Goal: Task Accomplishment & Management: Use online tool/utility

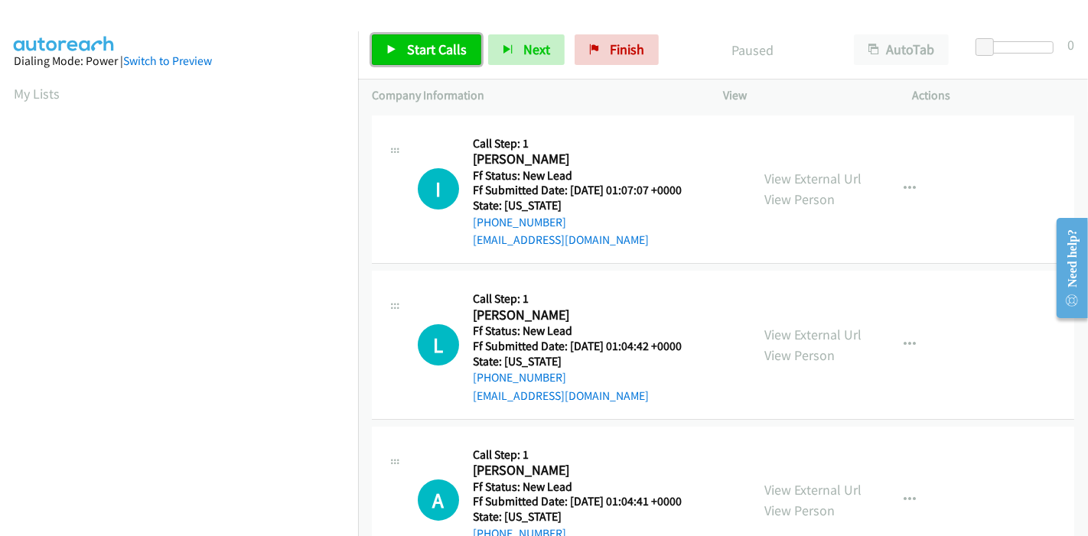
click at [450, 54] on span "Start Calls" at bounding box center [437, 50] width 60 height 18
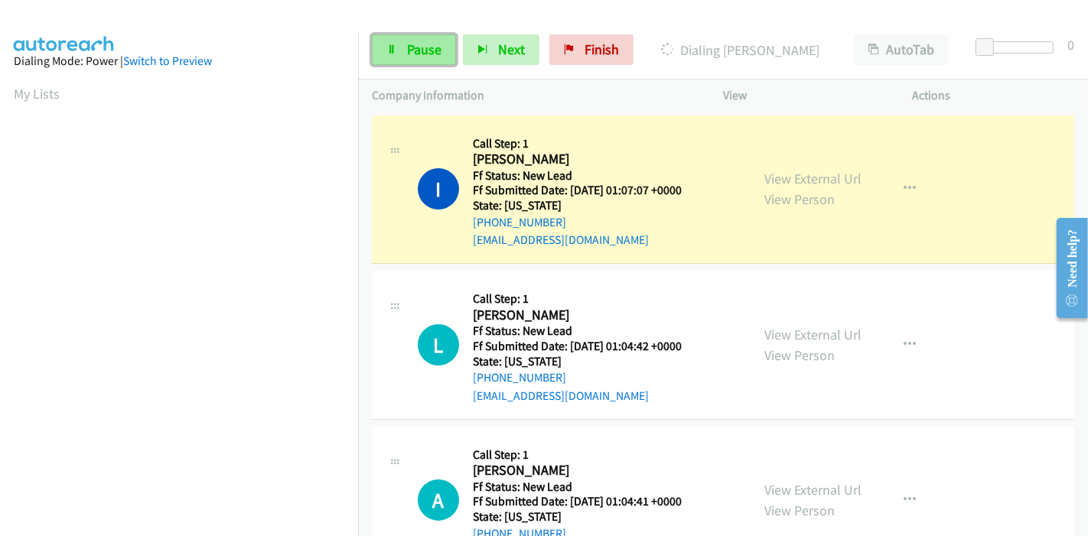
click at [409, 47] on span "Pause" at bounding box center [424, 50] width 34 height 18
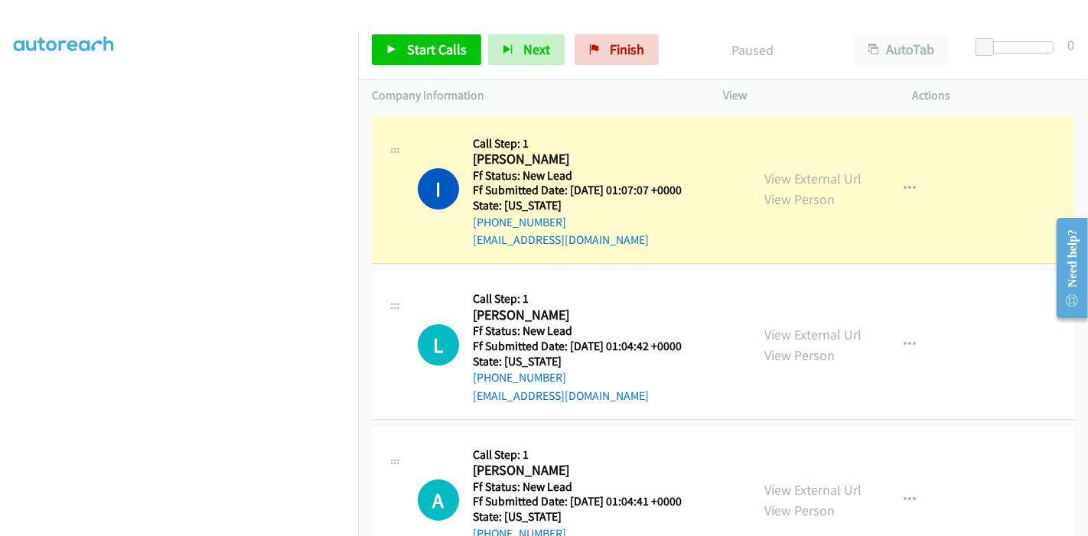
scroll to position [323, 0]
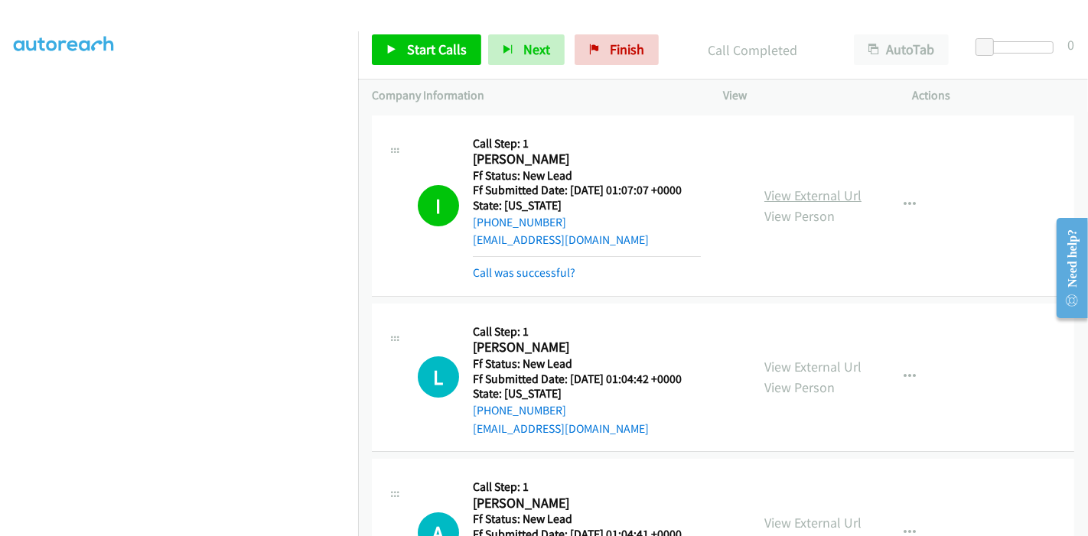
click at [795, 200] on link "View External Url" at bounding box center [812, 196] width 97 height 18
click at [623, 49] on span "Finish" at bounding box center [627, 50] width 34 height 18
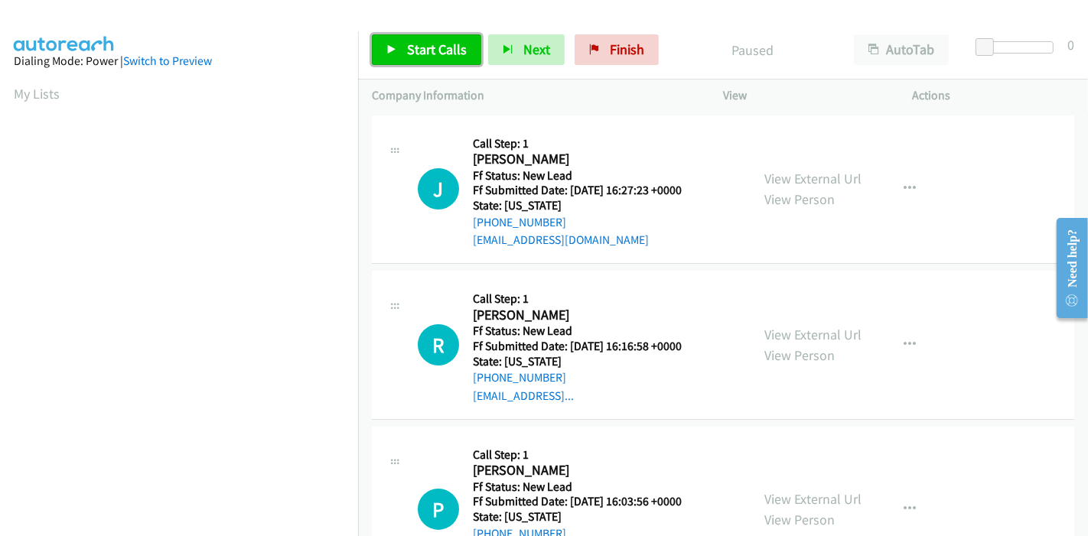
click at [435, 41] on span "Start Calls" at bounding box center [437, 50] width 60 height 18
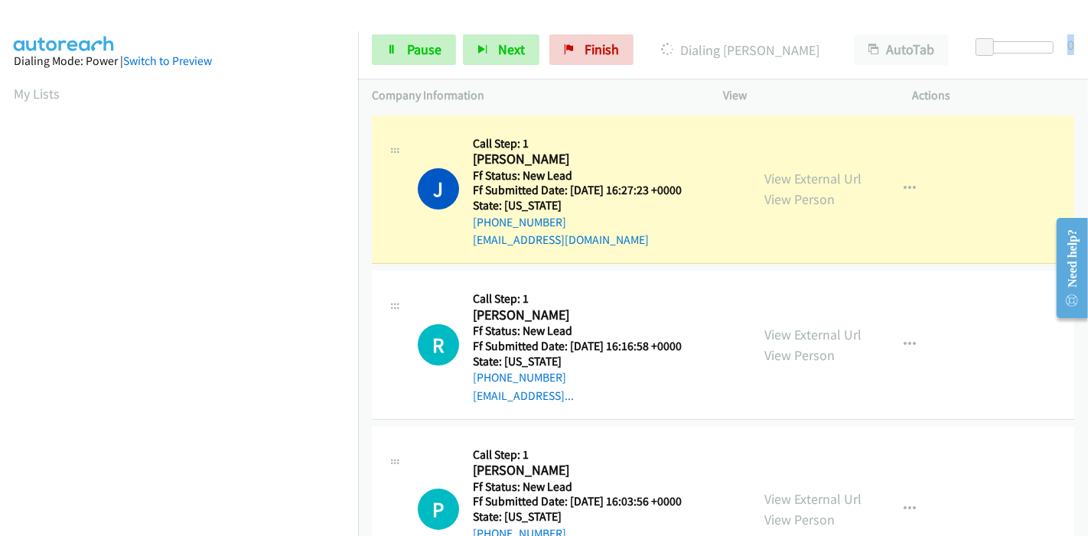
drag, startPoint x: 986, startPoint y: 37, endPoint x: 1075, endPoint y: 24, distance: 89.6
click at [1075, 24] on div "Start Calls Pause Next Finish Dialing Jim Buckley AutoTab AutoTab 0" at bounding box center [723, 50] width 730 height 59
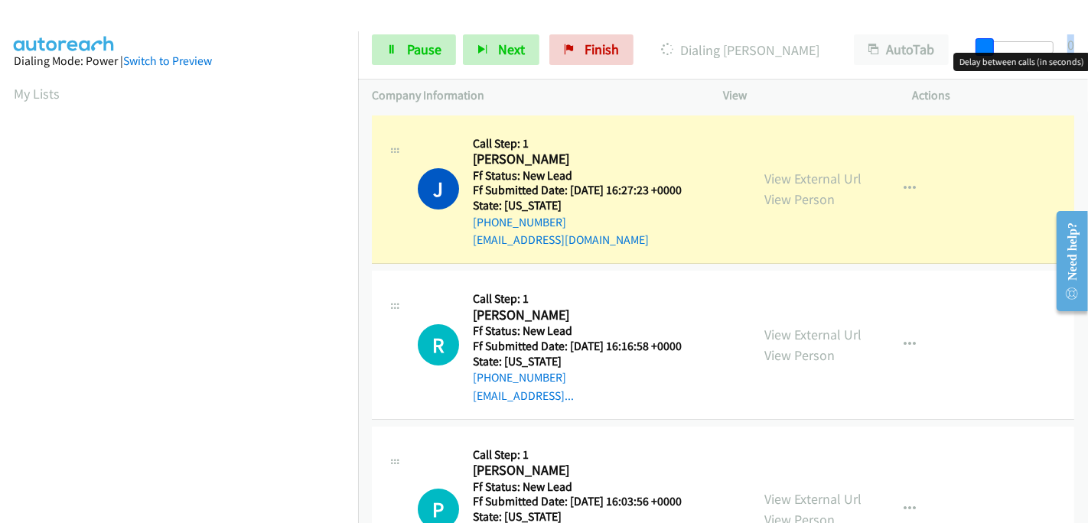
drag, startPoint x: 990, startPoint y: 37, endPoint x: 1087, endPoint y: 11, distance: 100.6
click at [1087, 14] on main "Start Calls Pause Next Finish Dialing Jim Buckley AutoTab AutoTab 0 Company Inf…" at bounding box center [544, 36] width 1088 height 73
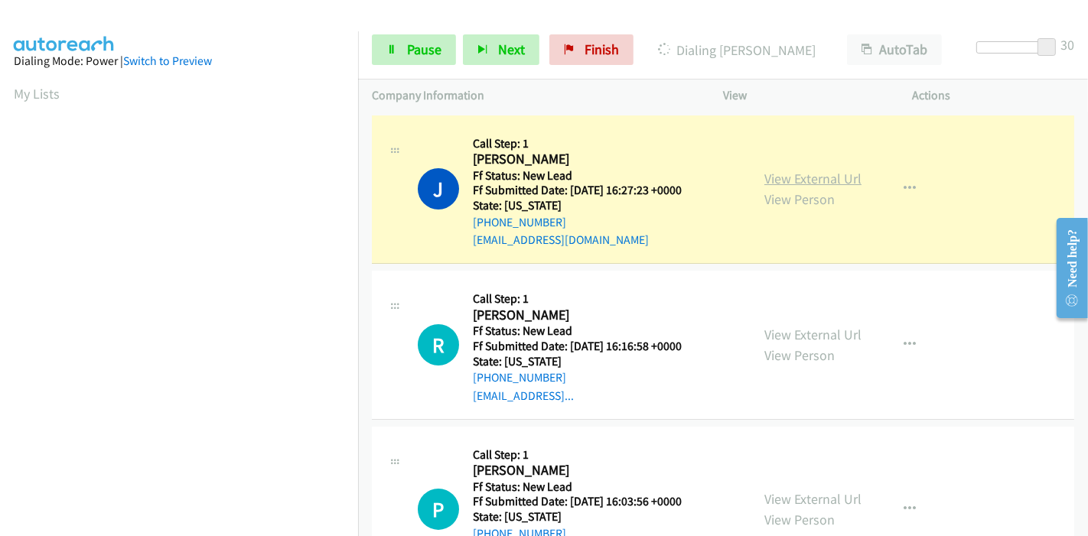
click at [779, 171] on link "View External Url" at bounding box center [812, 179] width 97 height 18
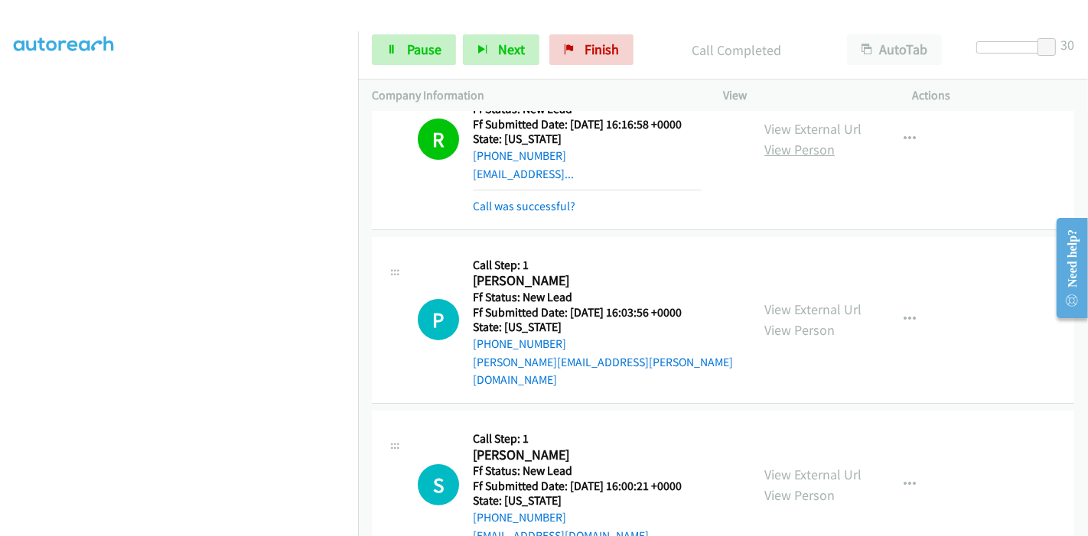
scroll to position [170, 0]
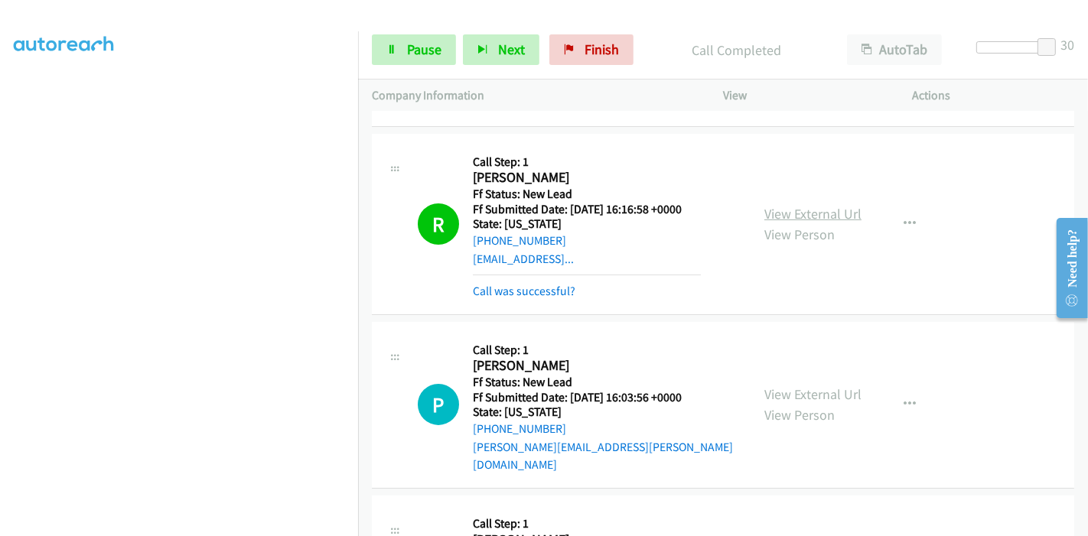
click at [827, 214] on link "View External Url" at bounding box center [812, 214] width 97 height 18
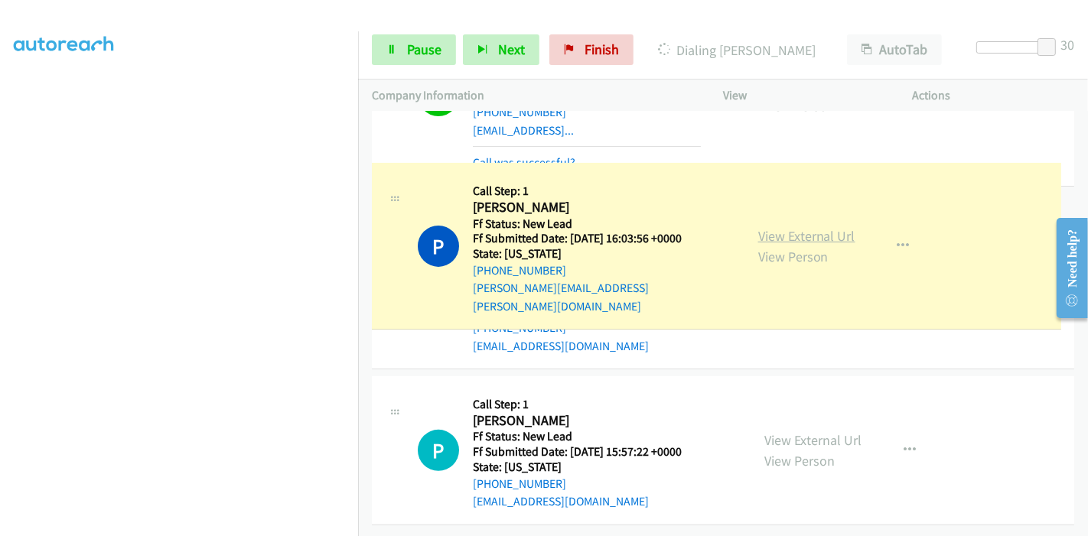
scroll to position [340, 0]
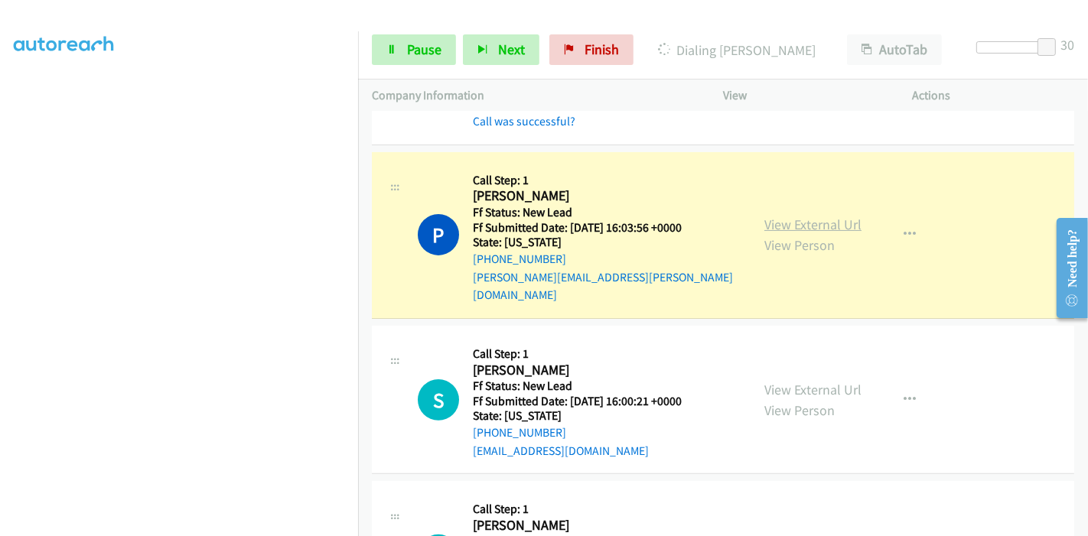
click at [836, 216] on link "View External Url" at bounding box center [812, 225] width 97 height 18
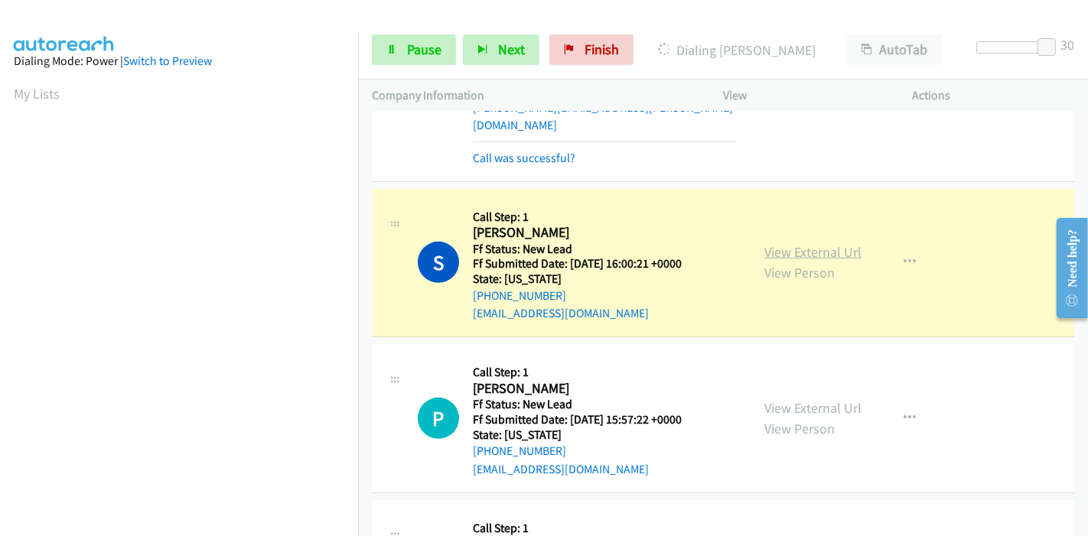
scroll to position [323, 0]
click at [825, 243] on link "View External Url" at bounding box center [812, 252] width 97 height 18
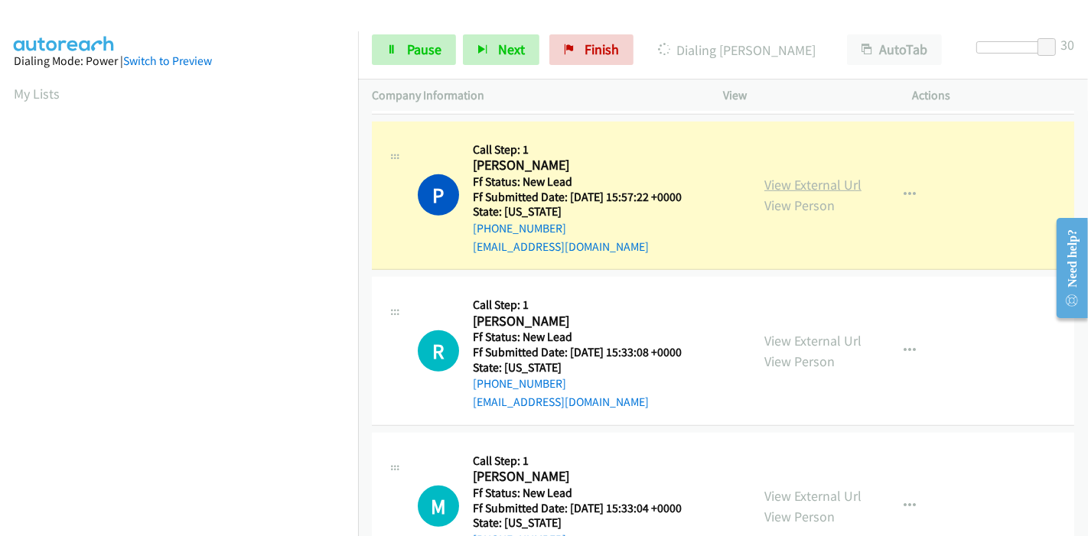
scroll to position [765, 0]
drag, startPoint x: 819, startPoint y: 168, endPoint x: 808, endPoint y: 168, distance: 11.5
click at [828, 176] on link "View External Url" at bounding box center [812, 185] width 97 height 18
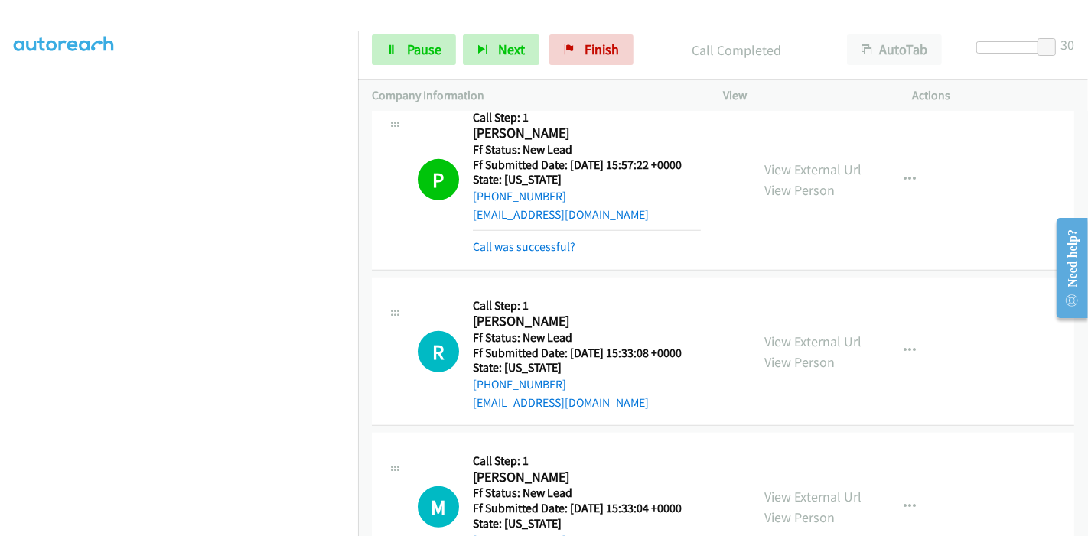
scroll to position [882, 0]
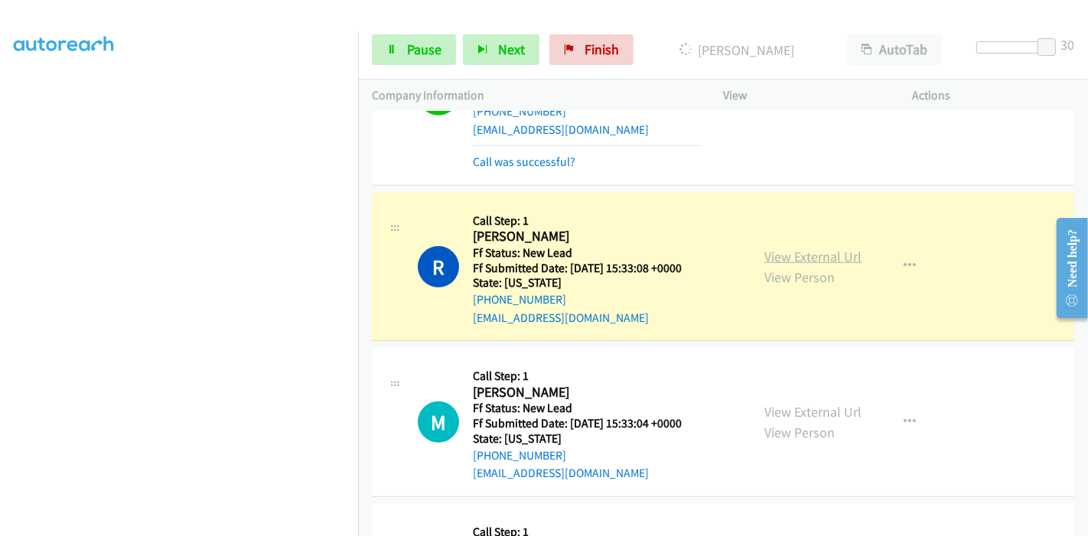
click at [852, 248] on link "View External Url" at bounding box center [812, 257] width 97 height 18
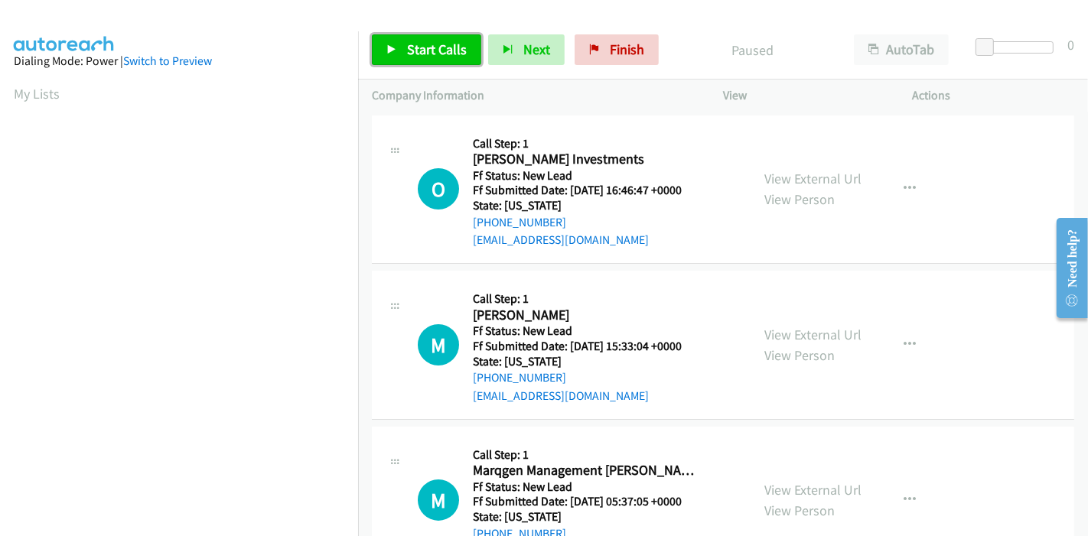
click at [429, 47] on span "Start Calls" at bounding box center [437, 50] width 60 height 18
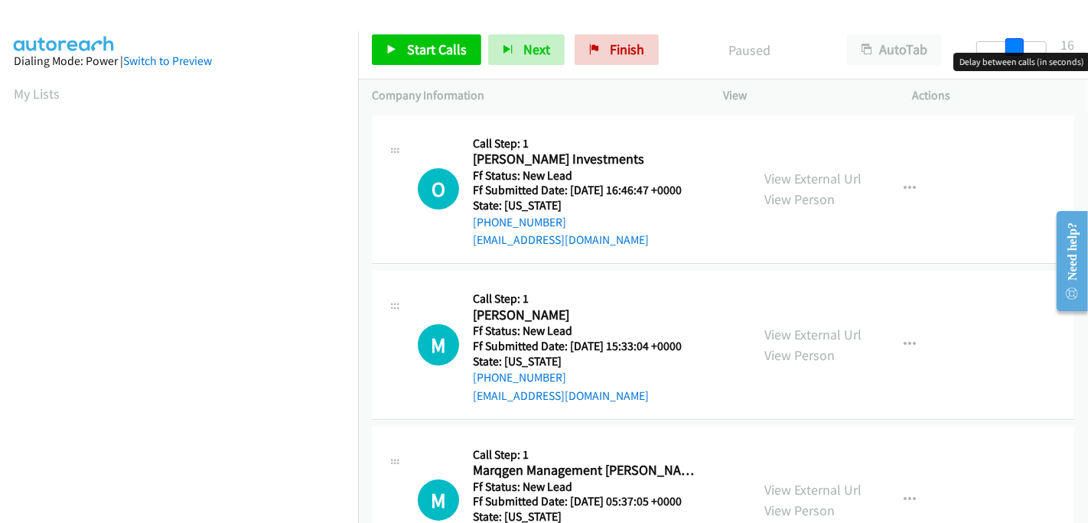
drag, startPoint x: 985, startPoint y: 47, endPoint x: 1021, endPoint y: 40, distance: 36.6
click at [1021, 40] on span at bounding box center [1014, 47] width 18 height 18
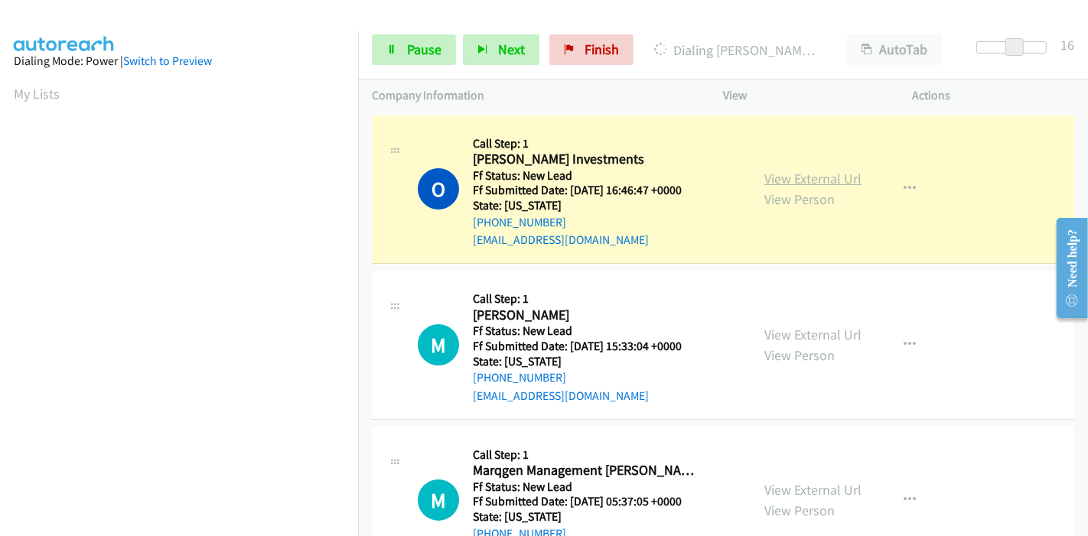
click at [826, 178] on link "View External Url" at bounding box center [812, 179] width 97 height 18
click at [415, 39] on link "Pause" at bounding box center [414, 49] width 84 height 31
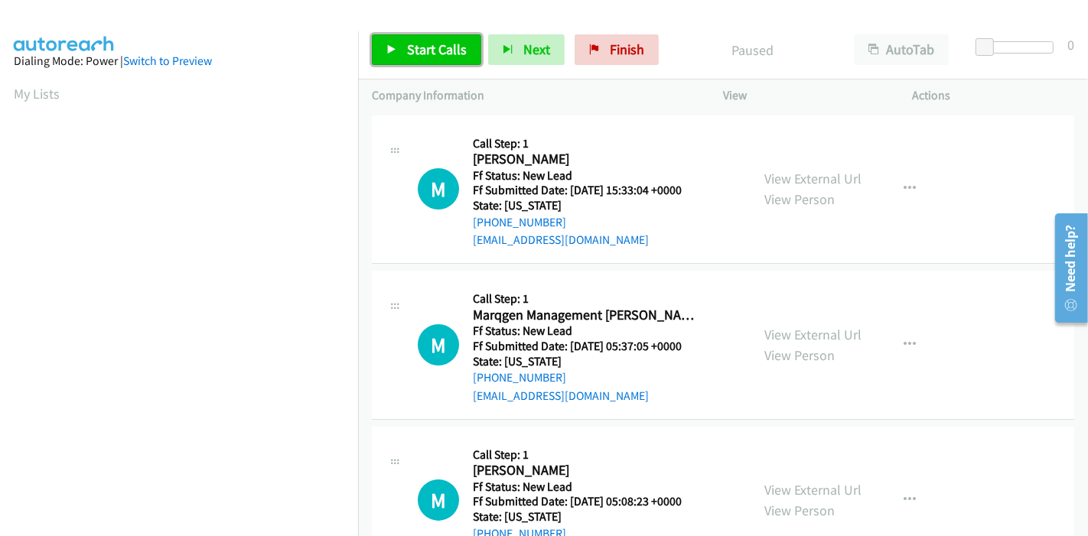
click at [415, 47] on span "Start Calls" at bounding box center [437, 50] width 60 height 18
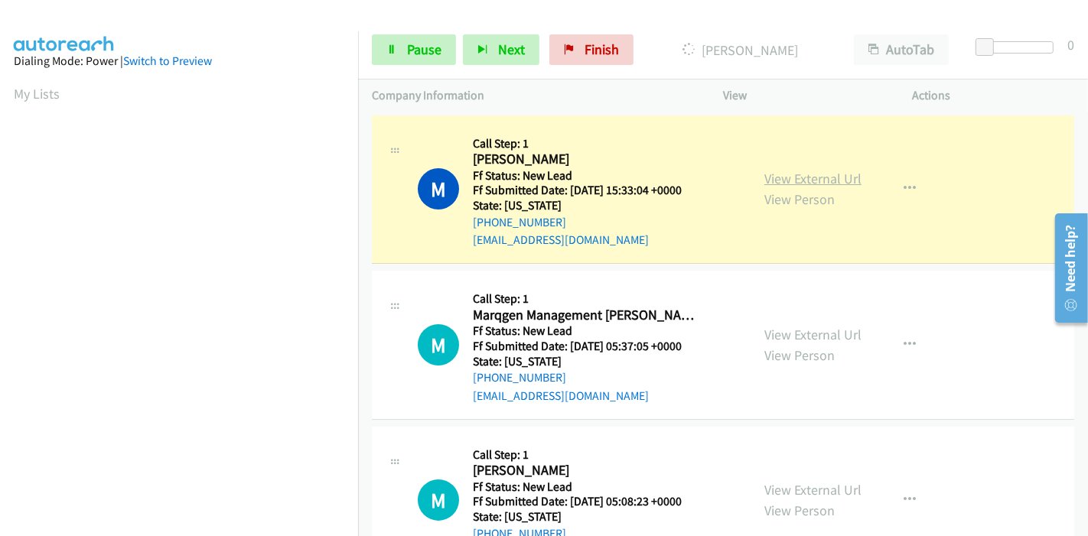
click at [847, 174] on link "View External Url" at bounding box center [812, 179] width 97 height 18
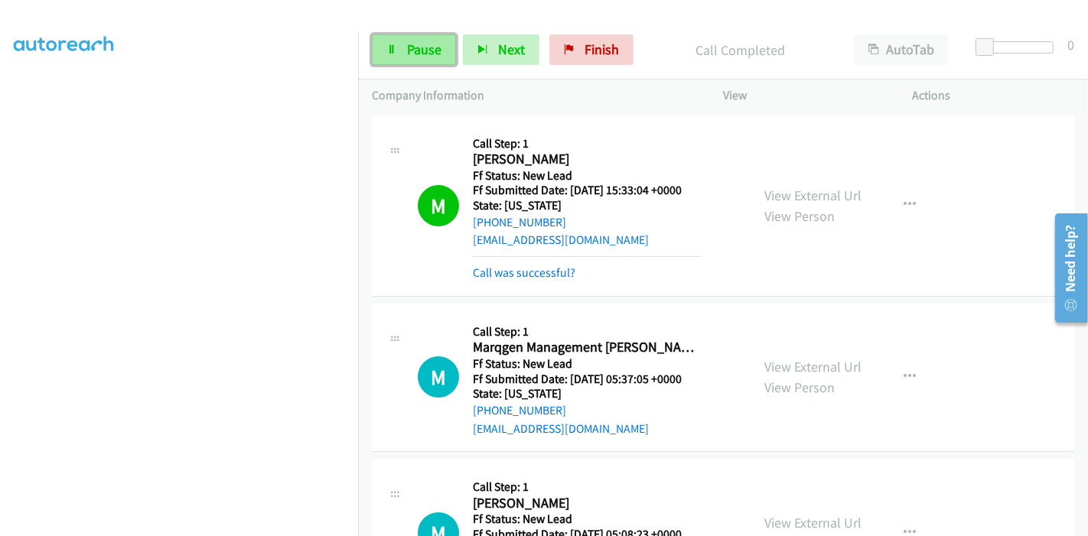
click at [412, 39] on link "Pause" at bounding box center [414, 49] width 84 height 31
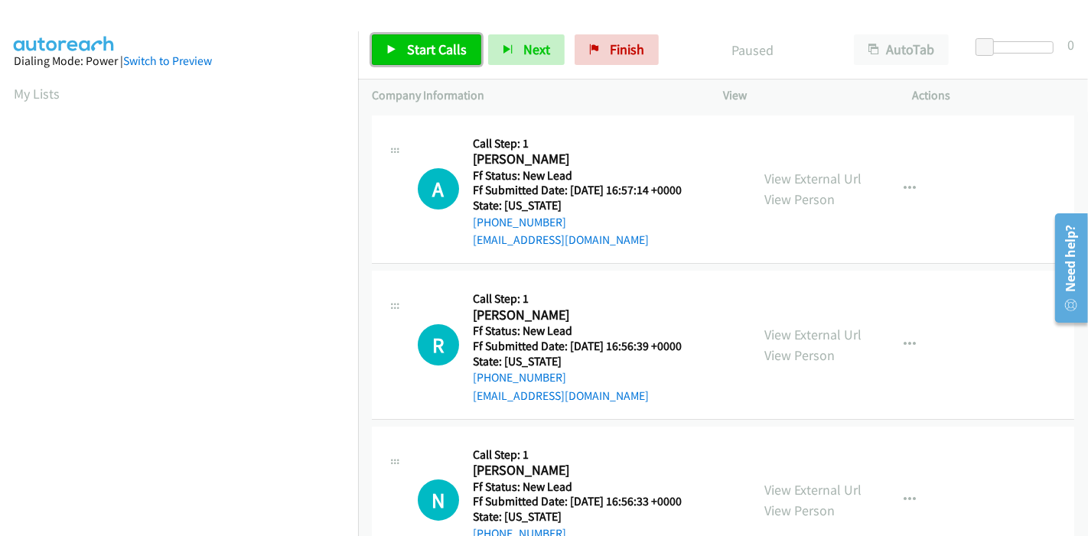
drag, startPoint x: 392, startPoint y: 50, endPoint x: 367, endPoint y: 37, distance: 27.7
click at [392, 50] on icon at bounding box center [391, 50] width 11 height 11
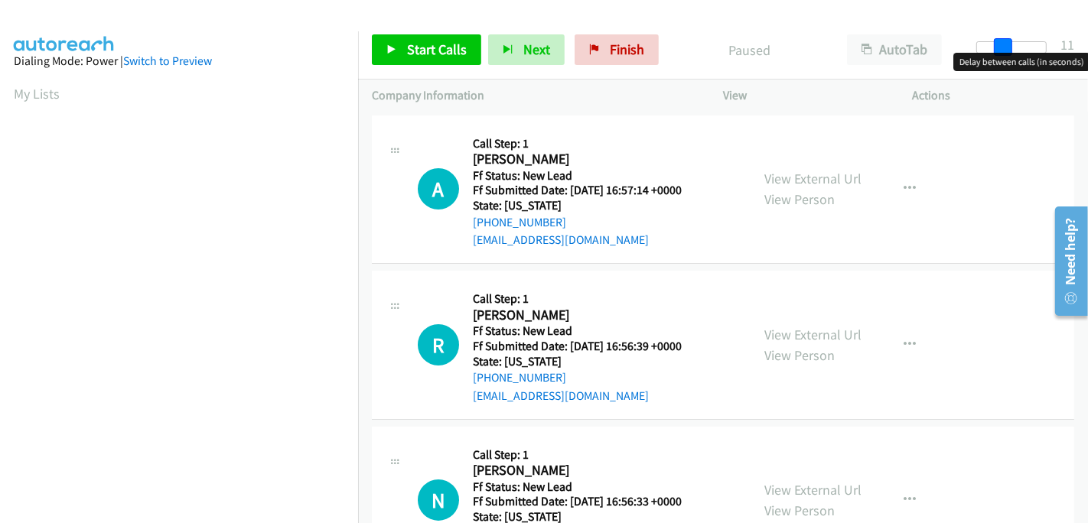
drag, startPoint x: 987, startPoint y: 40, endPoint x: 1011, endPoint y: 42, distance: 24.6
click at [1011, 42] on div at bounding box center [1011, 47] width 70 height 12
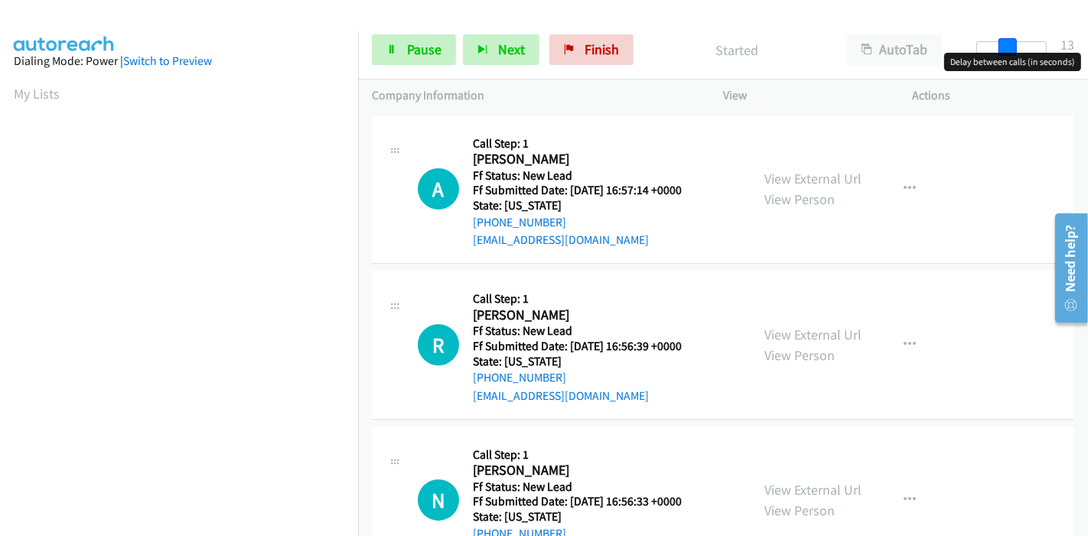
drag, startPoint x: 1008, startPoint y: 42, endPoint x: 1087, endPoint y: 47, distance: 79.7
click at [1087, 47] on div "Start Calls Pause Next Finish Started AutoTab AutoTab 13" at bounding box center [723, 50] width 730 height 59
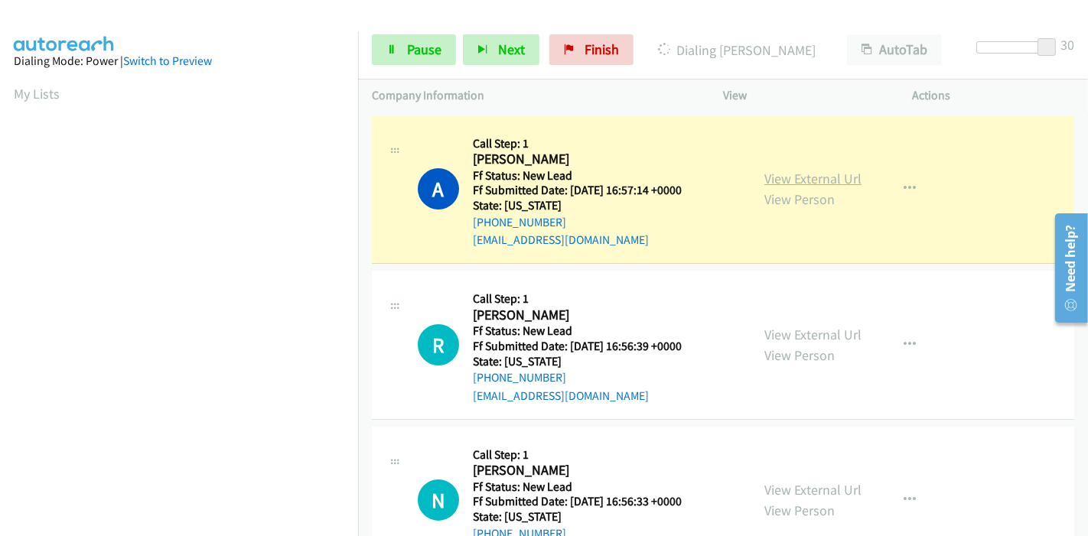
click at [835, 178] on link "View External Url" at bounding box center [812, 179] width 97 height 18
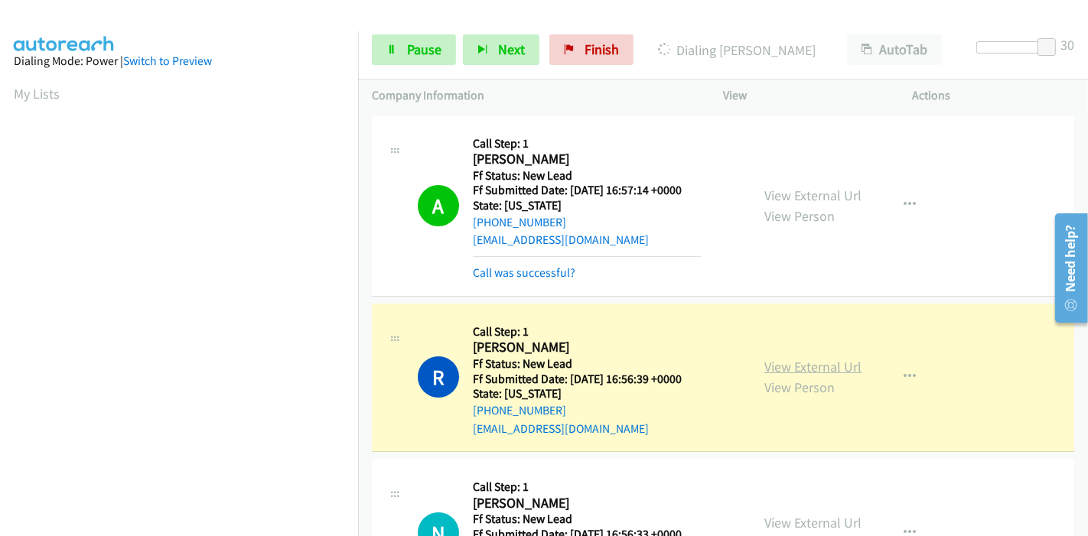
scroll to position [323, 0]
click at [764, 368] on link "View External Url" at bounding box center [812, 367] width 97 height 18
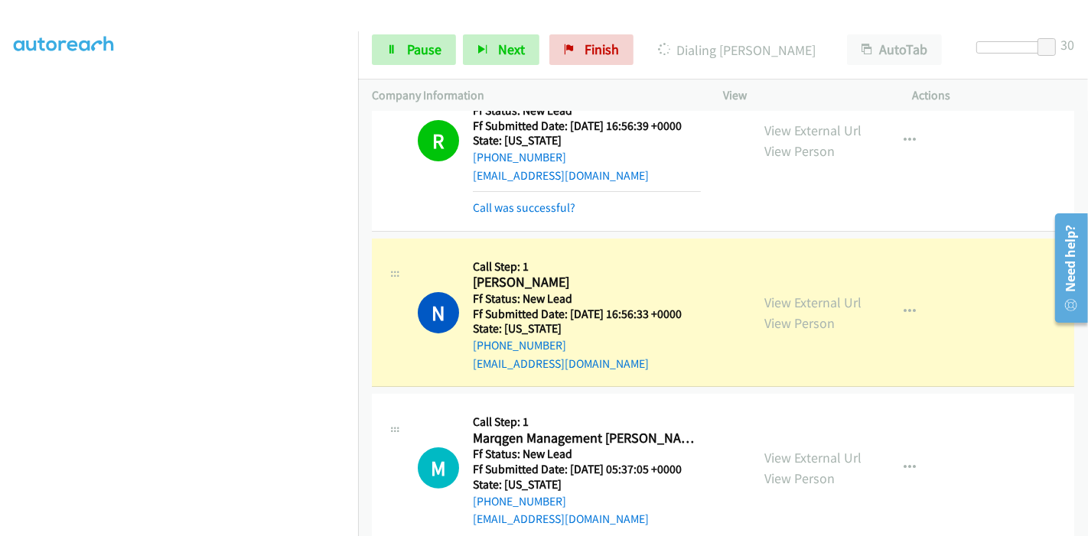
scroll to position [255, 0]
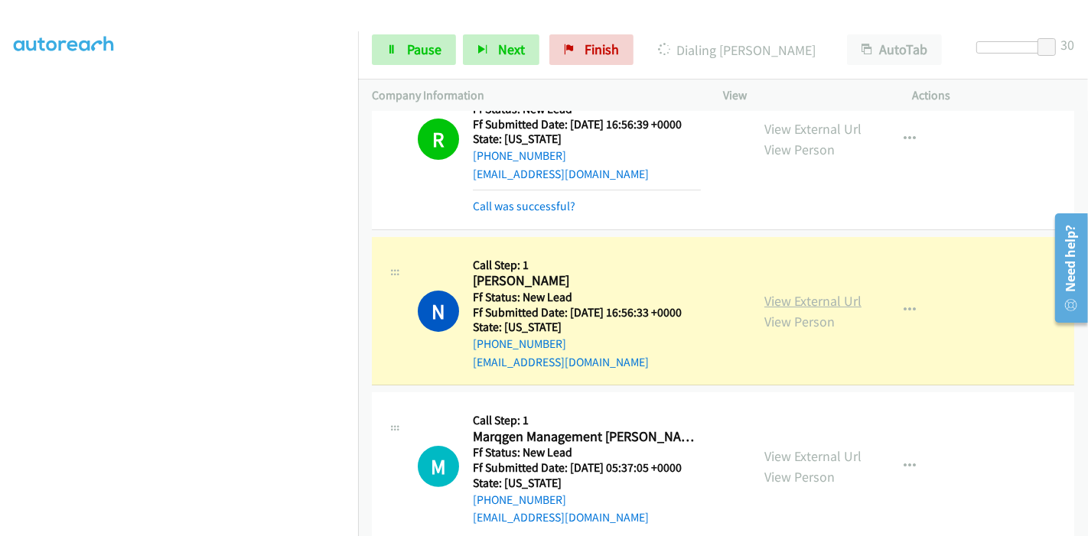
click at [836, 293] on link "View External Url" at bounding box center [812, 301] width 97 height 18
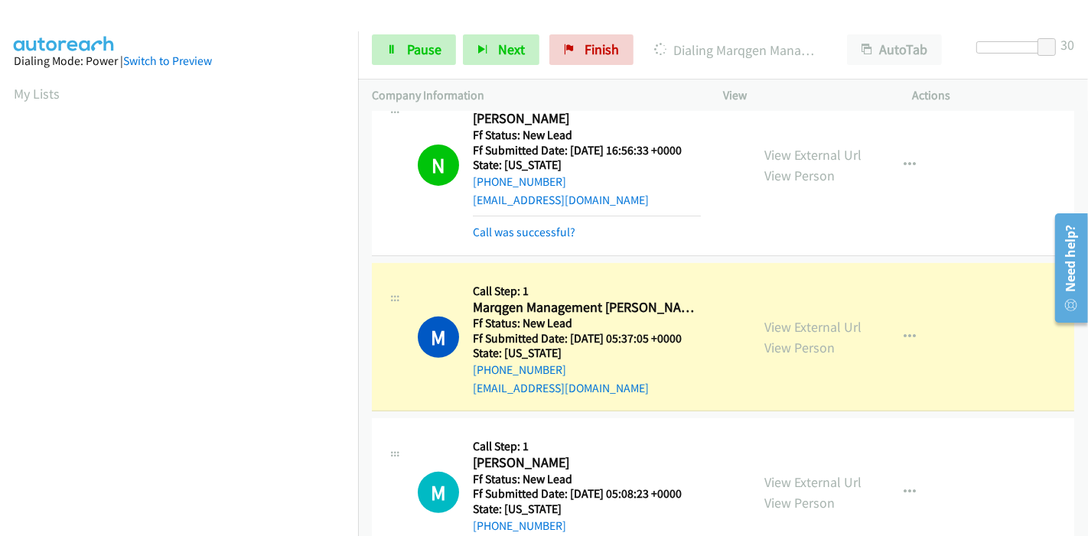
scroll to position [425, 0]
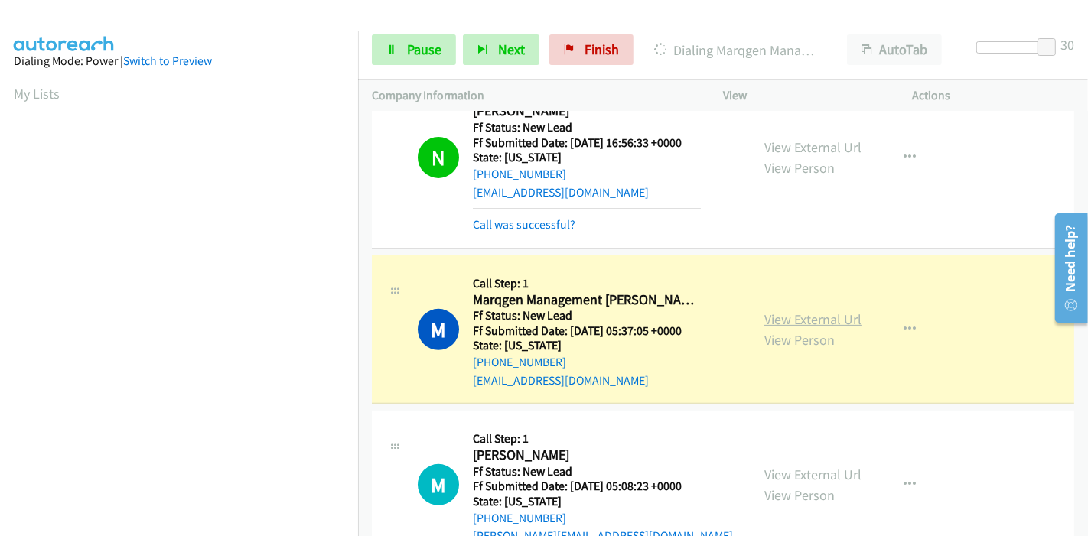
click at [818, 322] on link "View External Url" at bounding box center [812, 320] width 97 height 18
click at [416, 40] on link "Pause" at bounding box center [414, 49] width 84 height 31
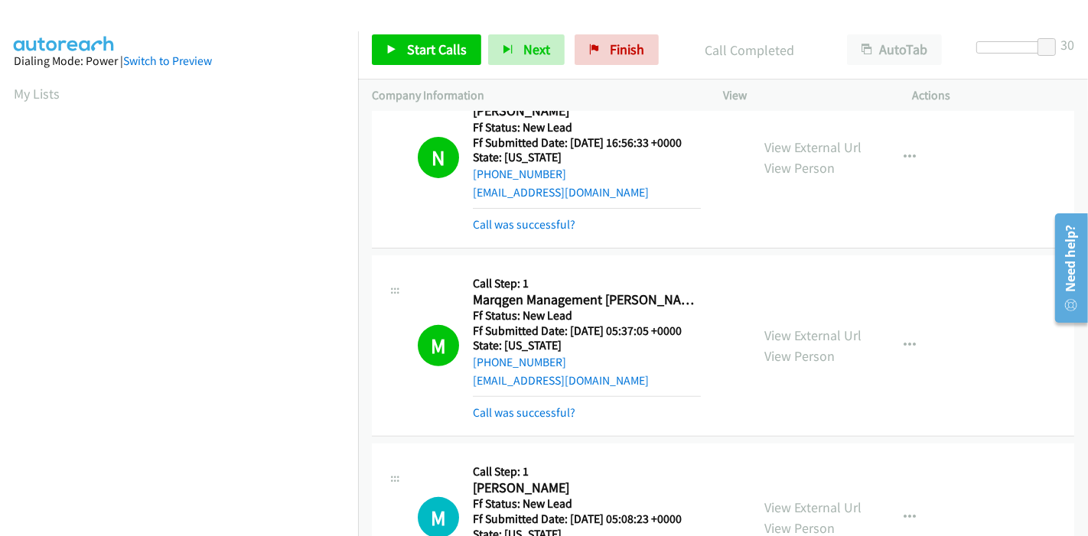
scroll to position [323, 0]
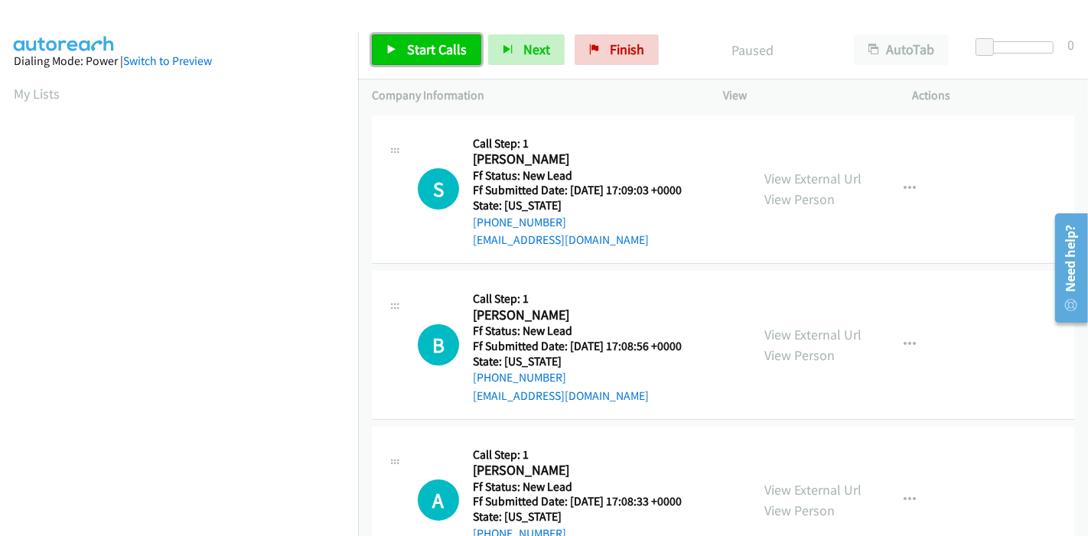
click at [432, 50] on span "Start Calls" at bounding box center [437, 50] width 60 height 18
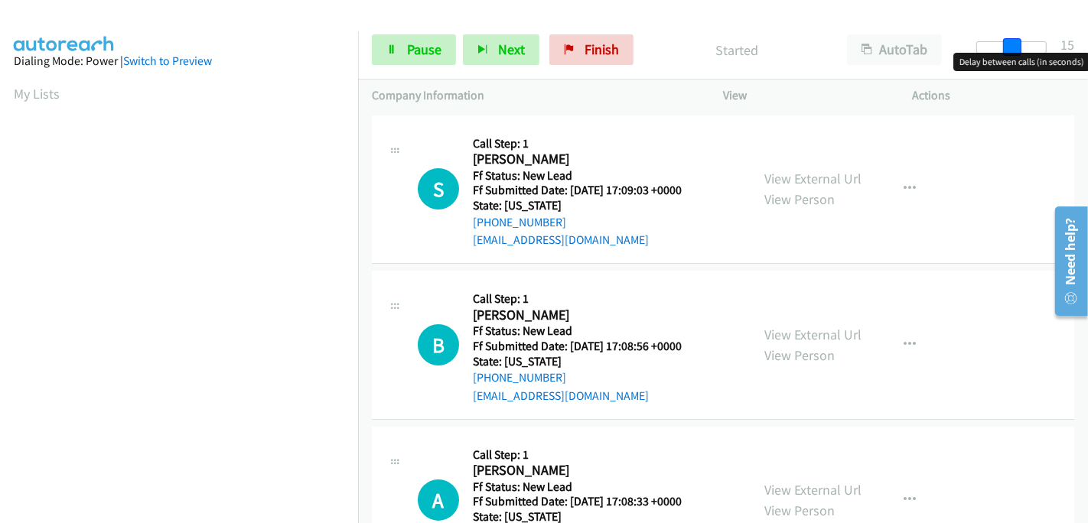
drag, startPoint x: 980, startPoint y: 48, endPoint x: 1015, endPoint y: 47, distance: 35.2
click at [1015, 47] on span at bounding box center [1012, 47] width 18 height 18
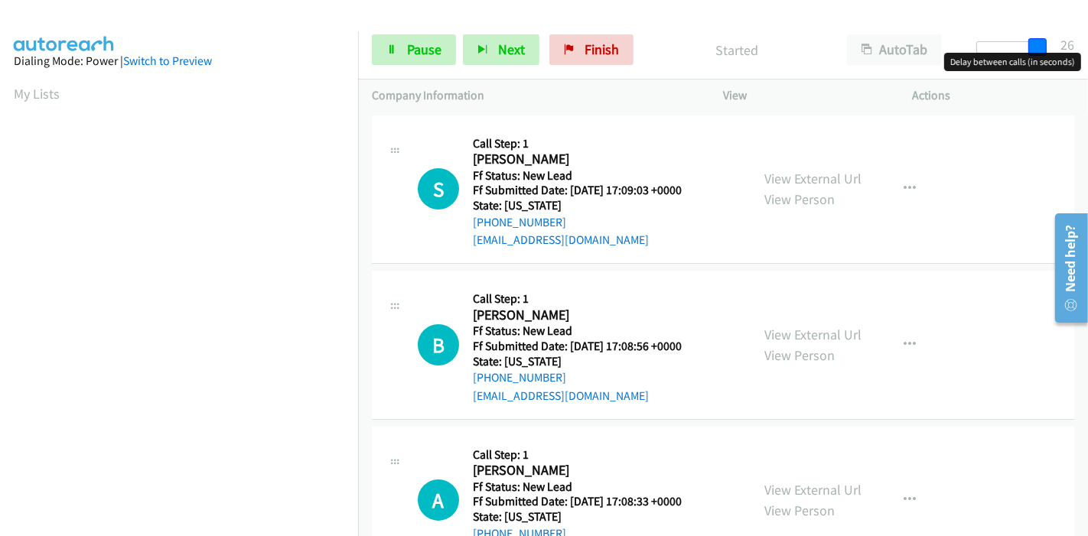
drag, startPoint x: 1007, startPoint y: 41, endPoint x: 1035, endPoint y: 39, distance: 28.4
click at [1035, 39] on span at bounding box center [1037, 47] width 18 height 18
drag, startPoint x: 1040, startPoint y: 46, endPoint x: 1077, endPoint y: 51, distance: 37.1
click at [1077, 51] on div "Start Calls Pause Next Finish Started AutoTab AutoTab 30" at bounding box center [723, 50] width 730 height 59
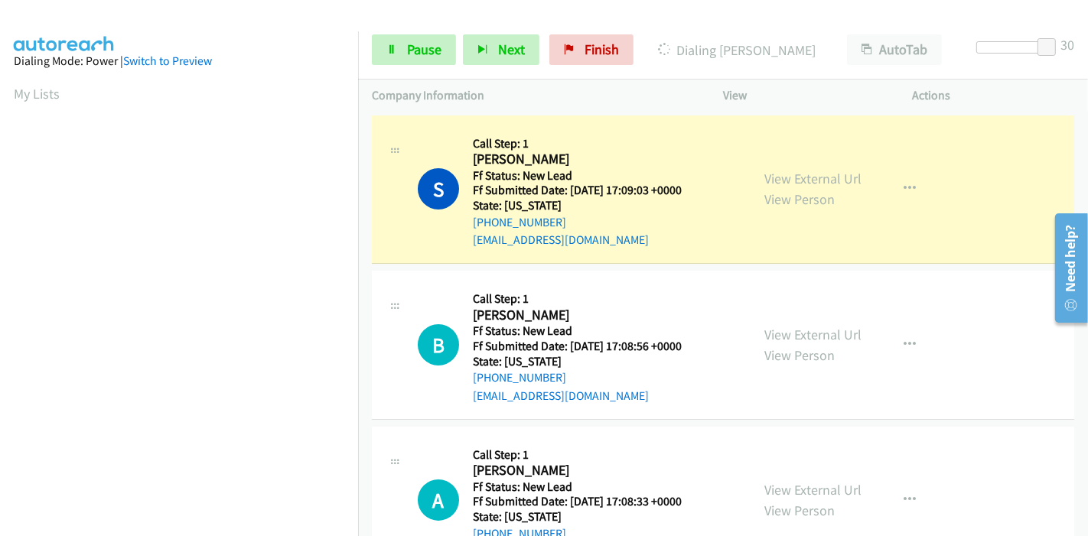
scroll to position [323, 0]
click at [774, 180] on link "View External Url" at bounding box center [812, 179] width 97 height 18
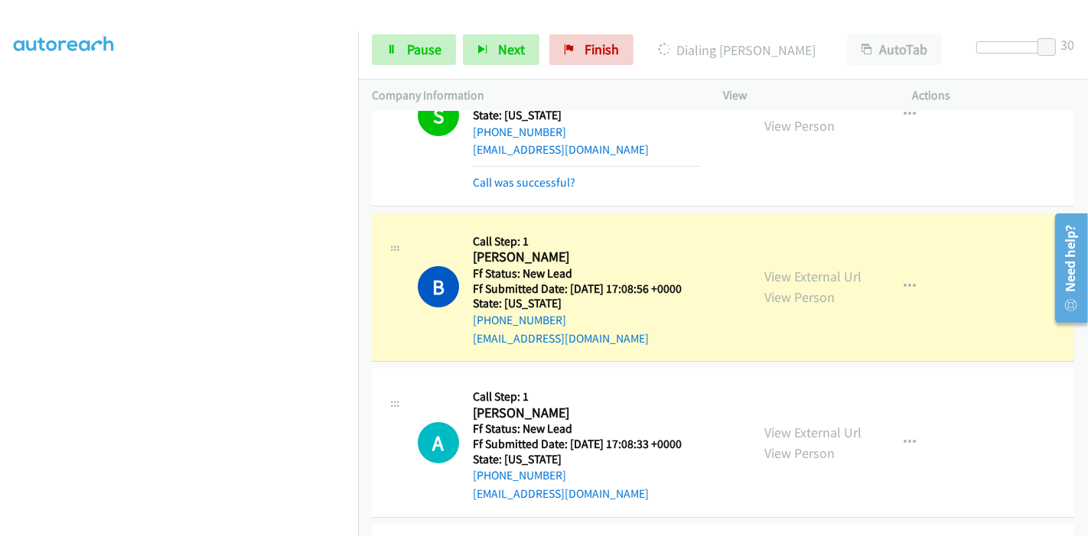
scroll to position [170, 0]
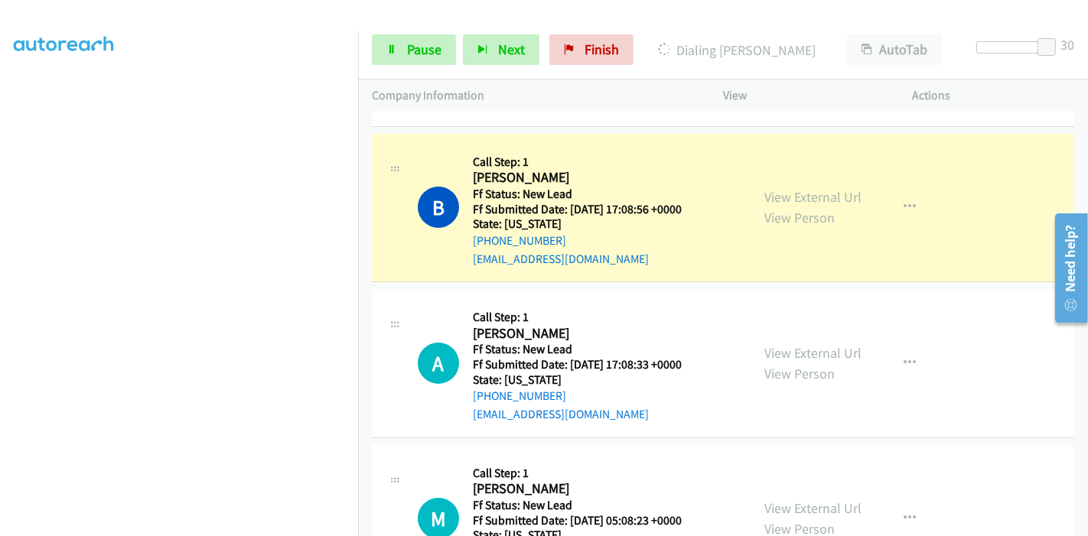
click at [814, 205] on div "View External Url View Person" at bounding box center [812, 207] width 97 height 41
click at [764, 195] on link "View External Url" at bounding box center [812, 197] width 97 height 18
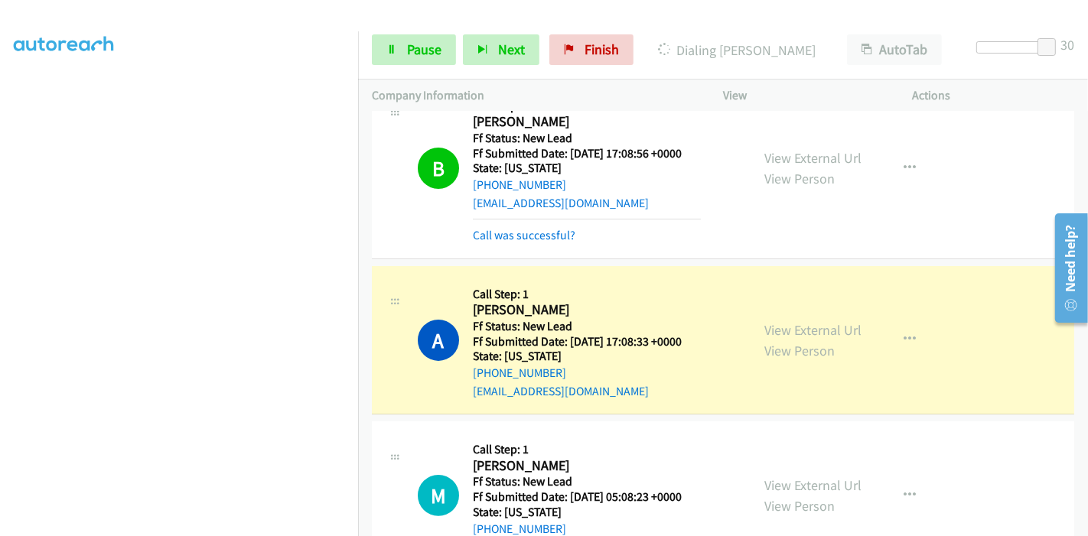
scroll to position [282, 0]
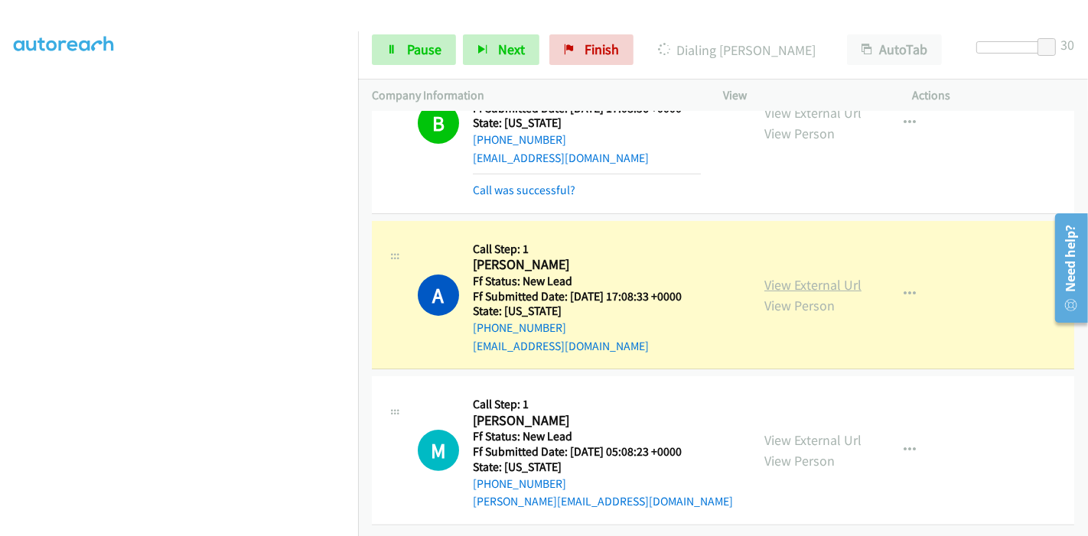
click at [764, 276] on link "View External Url" at bounding box center [812, 285] width 97 height 18
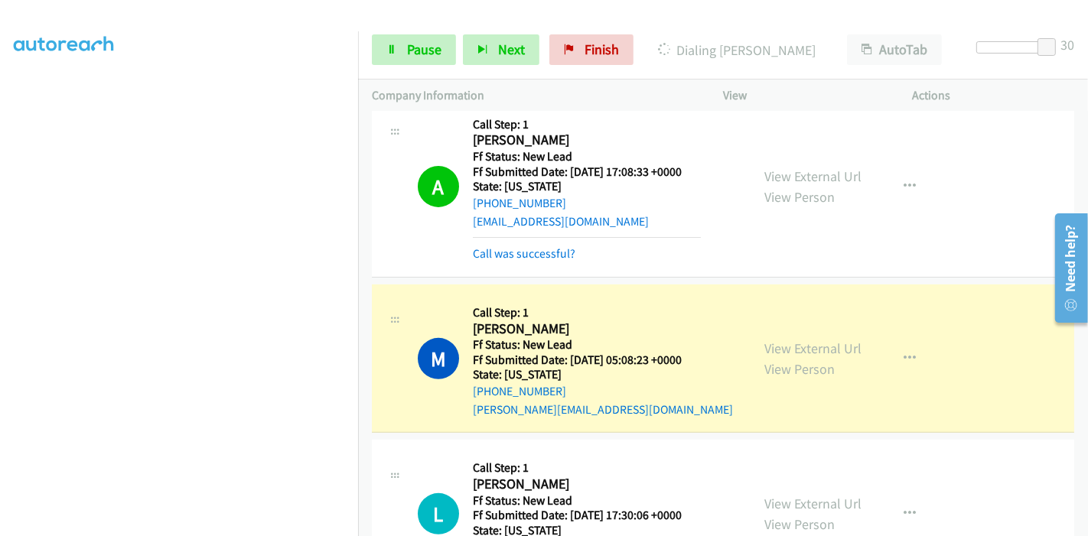
scroll to position [537, 0]
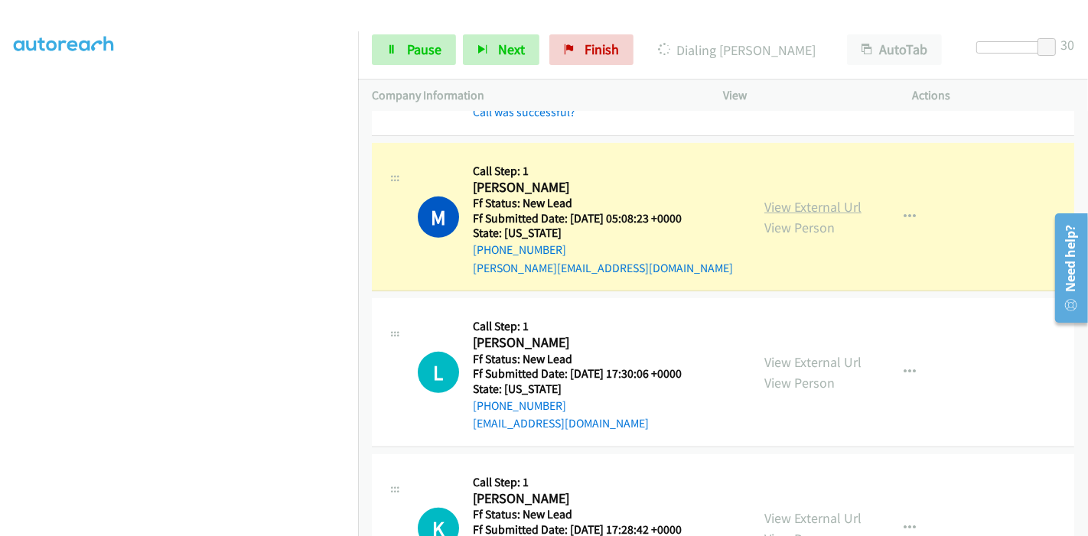
click at [832, 200] on link "View External Url" at bounding box center [812, 207] width 97 height 18
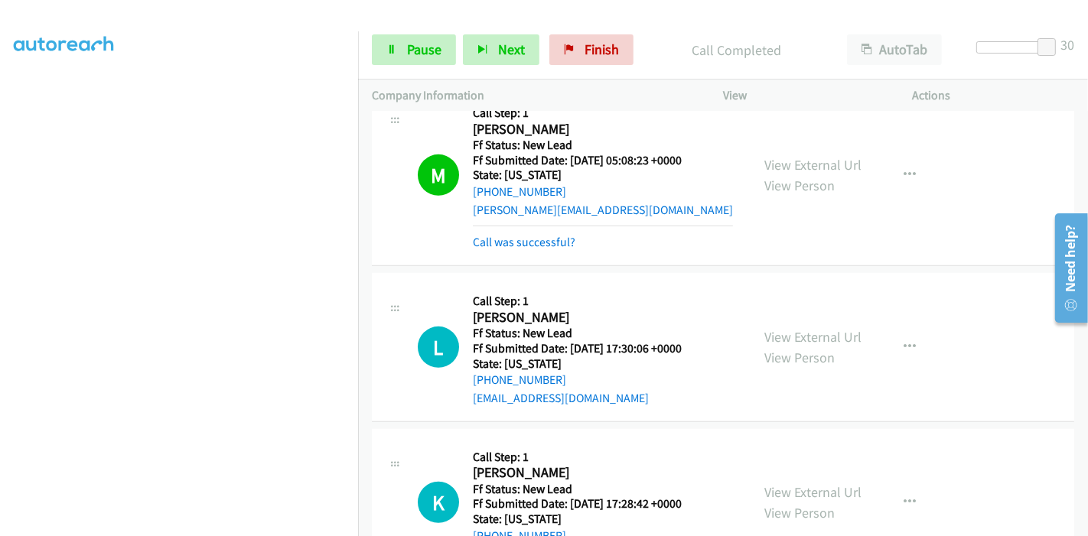
scroll to position [622, 0]
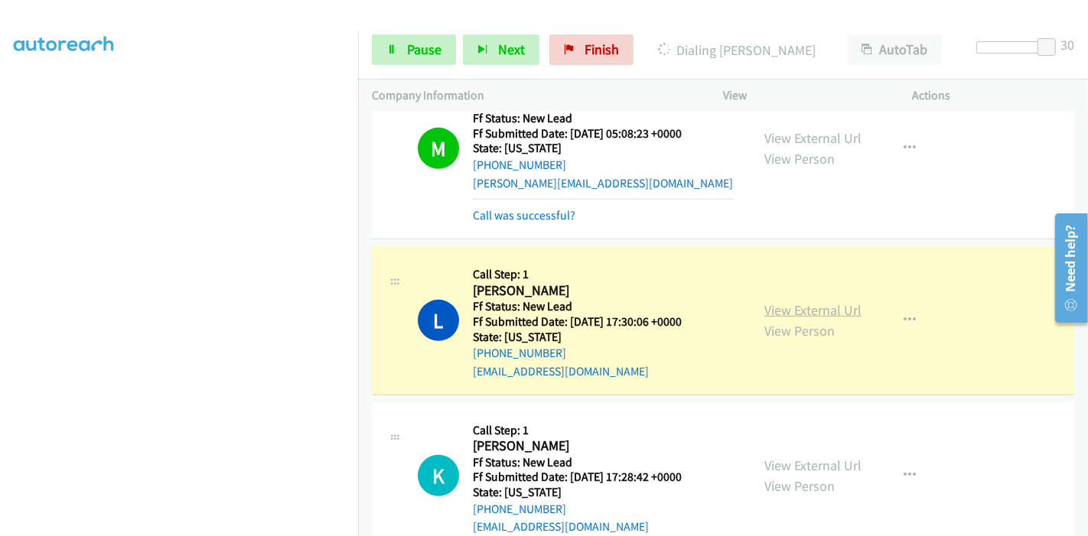
click at [813, 307] on link "View External Url" at bounding box center [812, 310] width 97 height 18
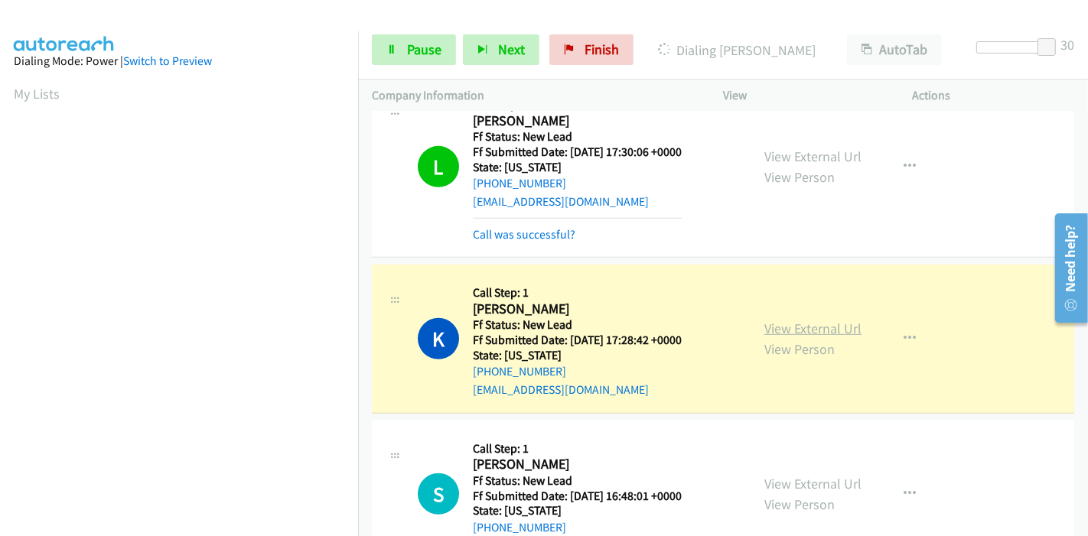
scroll to position [323, 0]
click at [764, 325] on link "View External Url" at bounding box center [812, 329] width 97 height 18
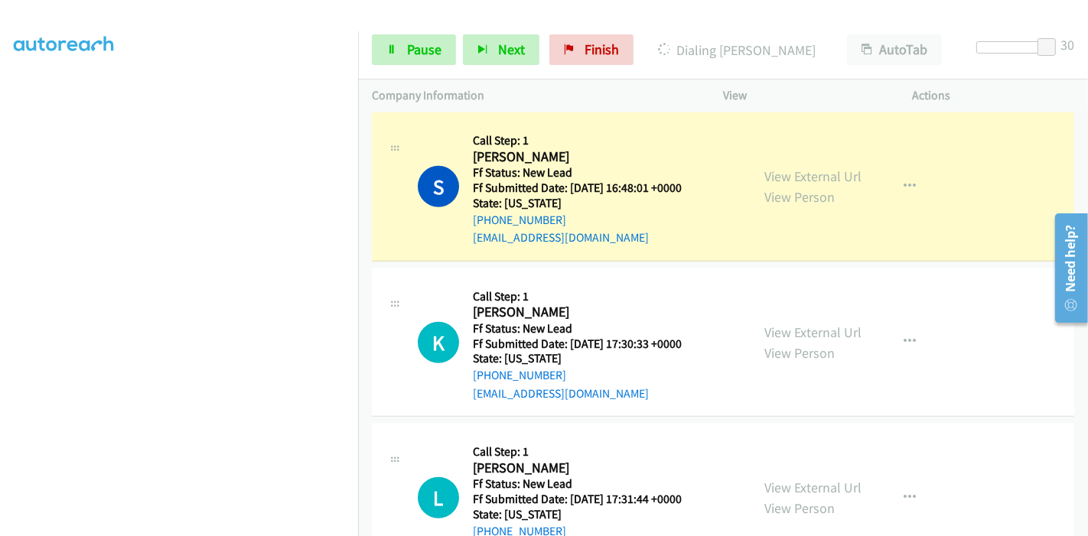
scroll to position [68, 0]
click at [810, 178] on link "View External Url" at bounding box center [812, 177] width 97 height 18
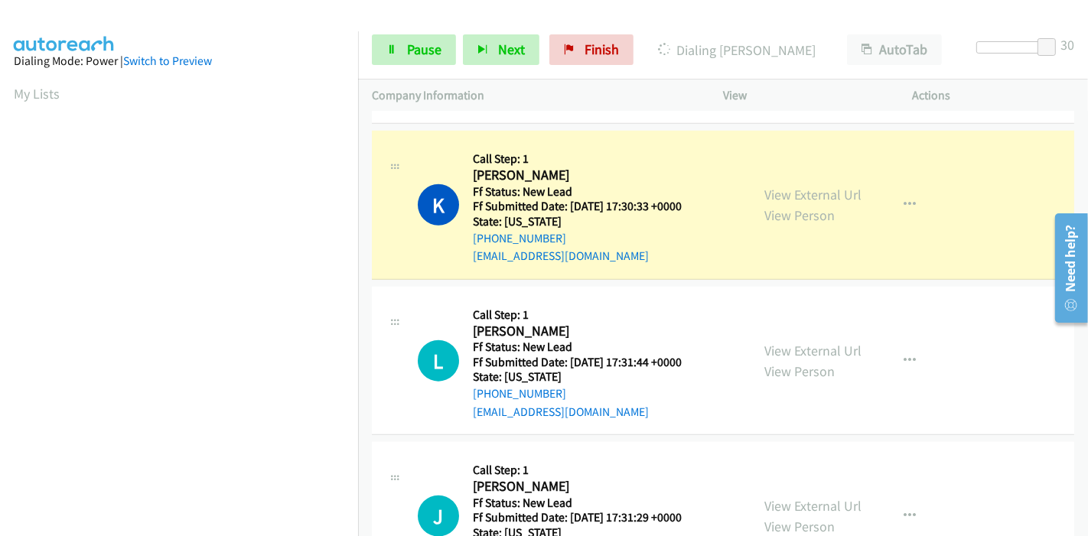
scroll to position [323, 0]
click at [767, 191] on link "View External Url" at bounding box center [812, 195] width 97 height 18
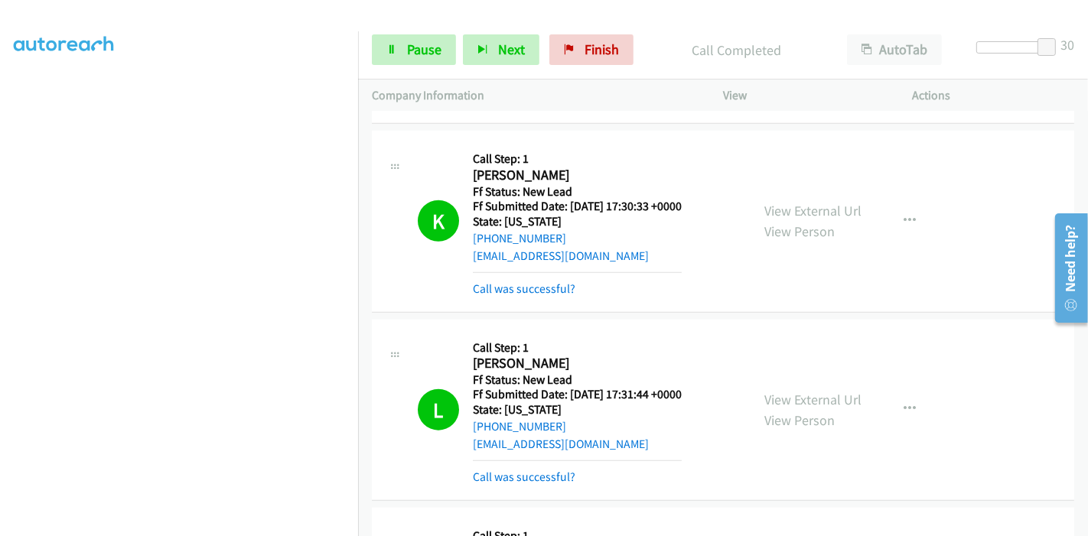
click at [761, 383] on div "View External Url View Person View External Url Email Schedule/Manage Callback …" at bounding box center [853, 410] width 204 height 153
click at [769, 394] on link "View External Url" at bounding box center [812, 400] width 97 height 18
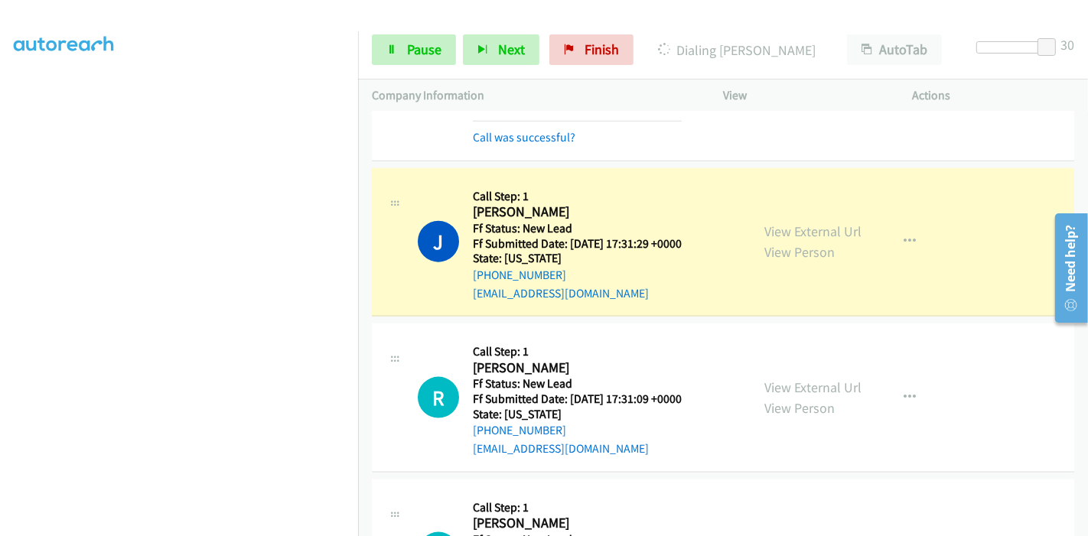
scroll to position [153, 0]
click at [839, 229] on link "View External Url" at bounding box center [812, 232] width 97 height 18
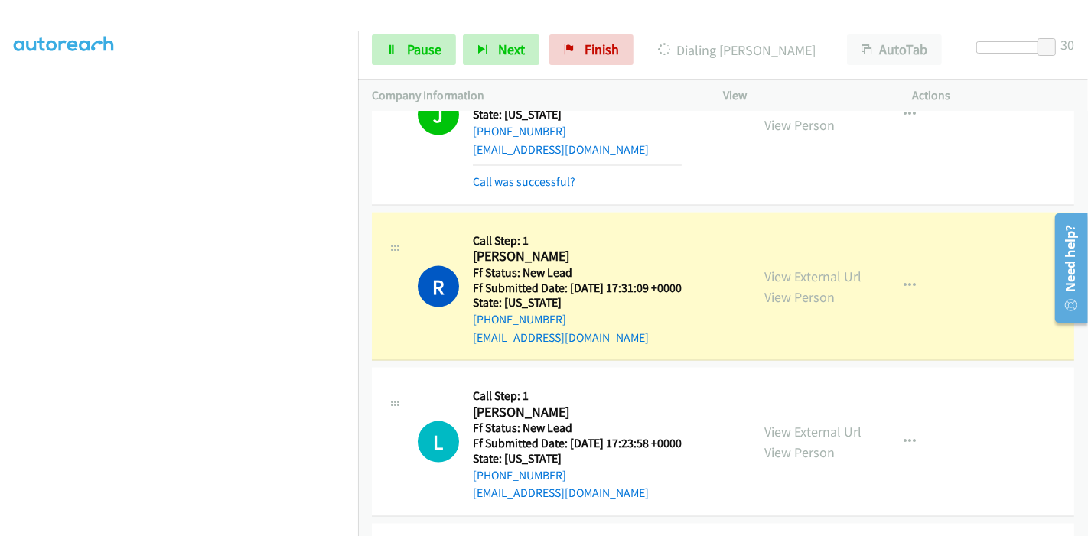
scroll to position [1812, 0]
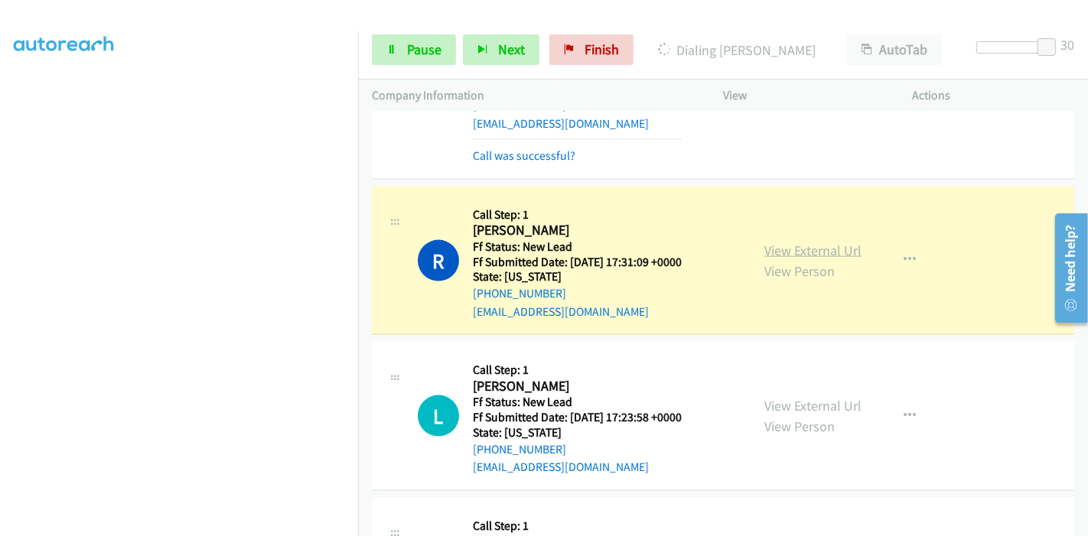
click at [764, 243] on link "View External Url" at bounding box center [812, 251] width 97 height 18
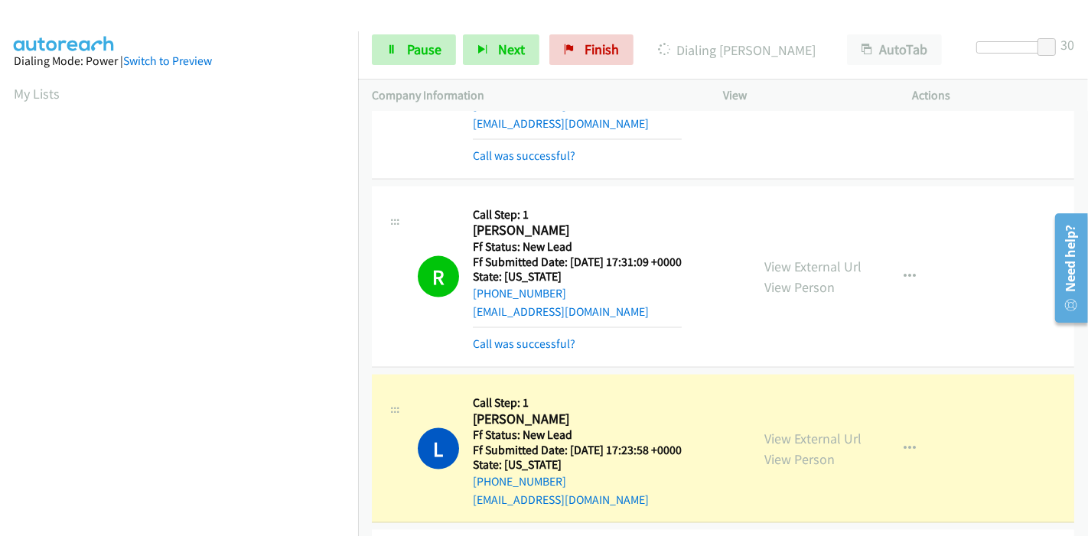
scroll to position [323, 0]
click at [764, 430] on link "View External Url" at bounding box center [812, 439] width 97 height 18
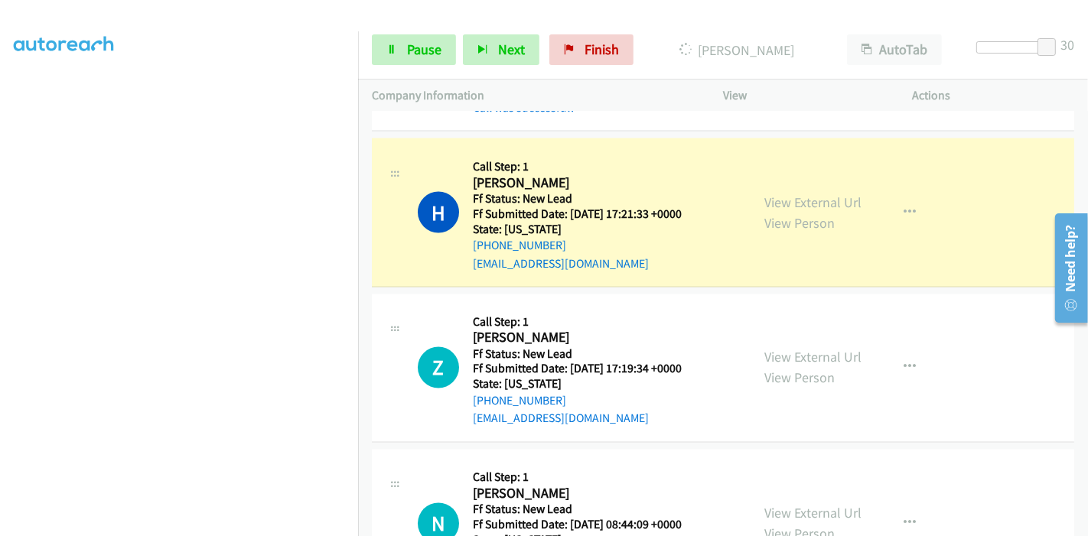
scroll to position [2237, 0]
click at [830, 193] on link "View External Url" at bounding box center [812, 202] width 97 height 18
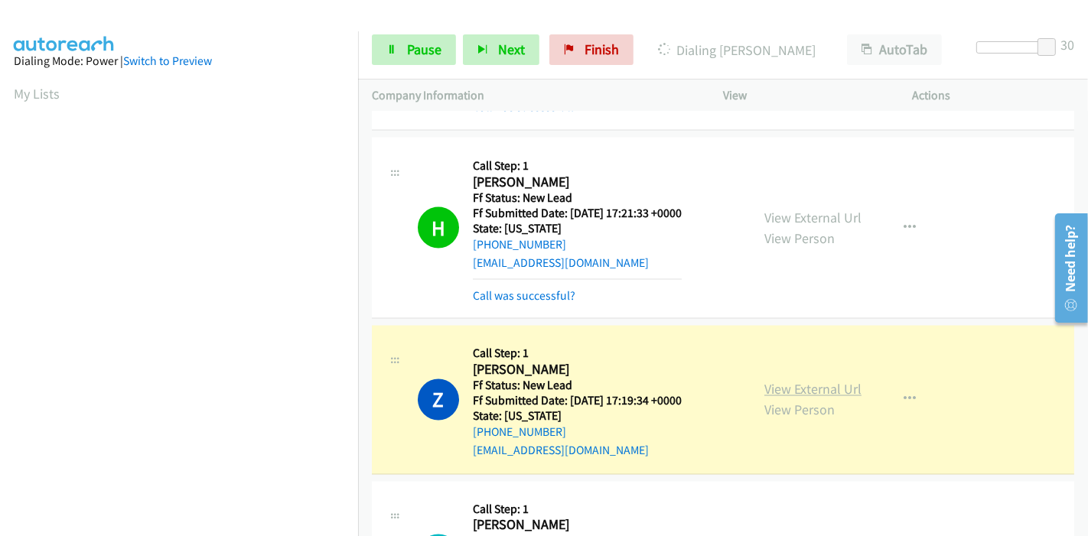
click at [819, 387] on link "View External Url" at bounding box center [812, 390] width 97 height 18
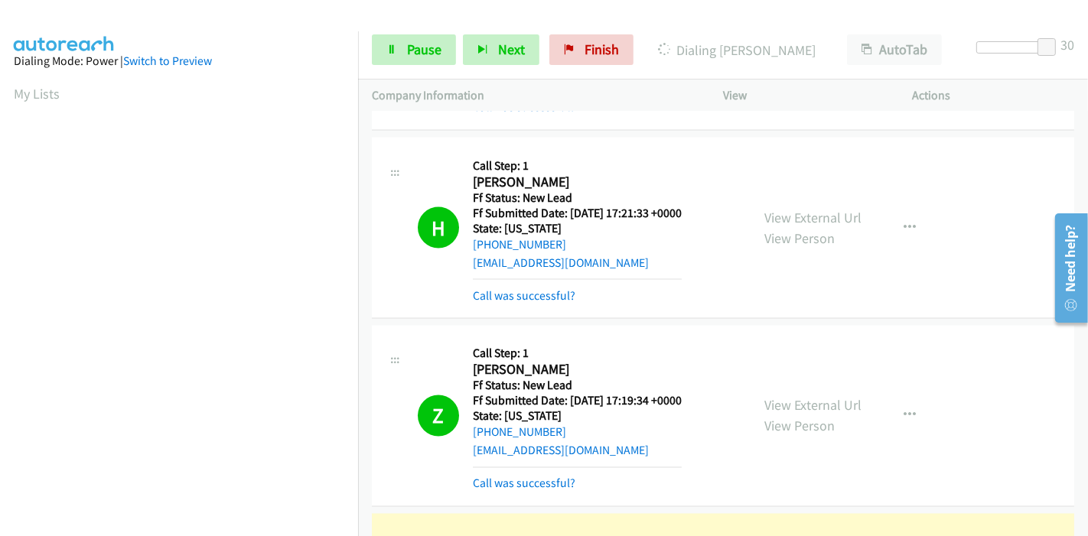
scroll to position [2407, 0]
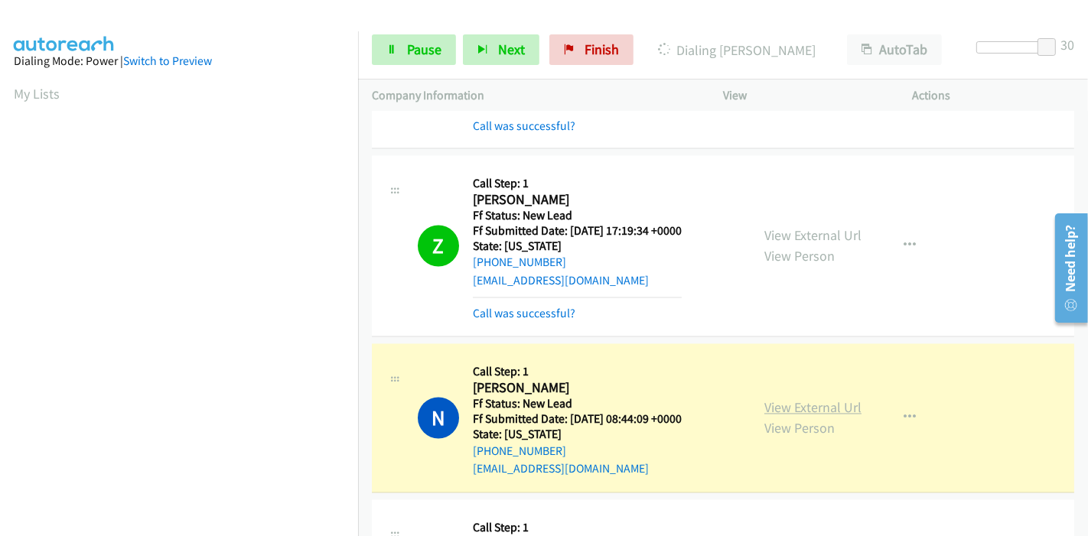
click at [837, 399] on link "View External Url" at bounding box center [812, 408] width 97 height 18
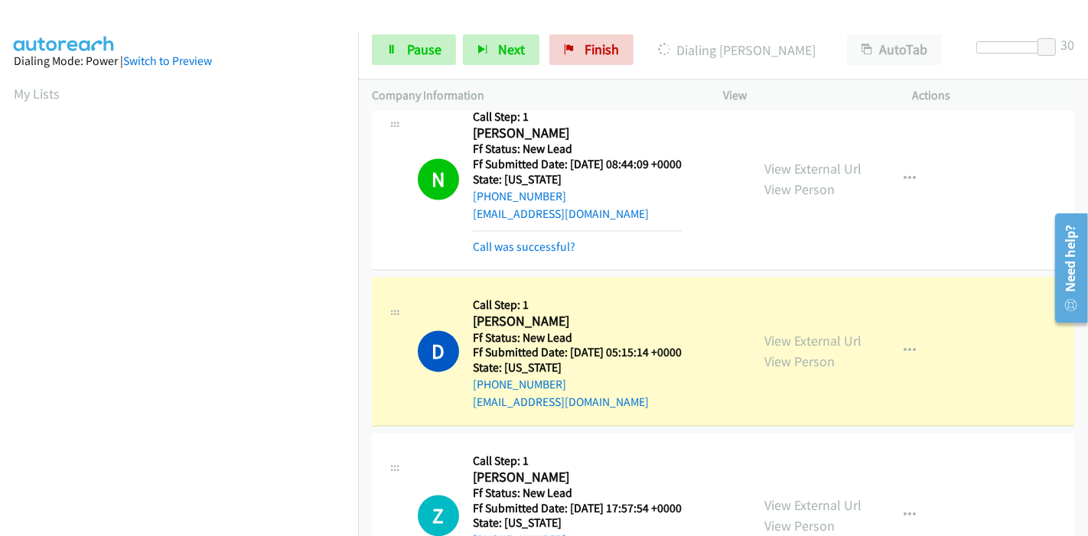
scroll to position [2748, 0]
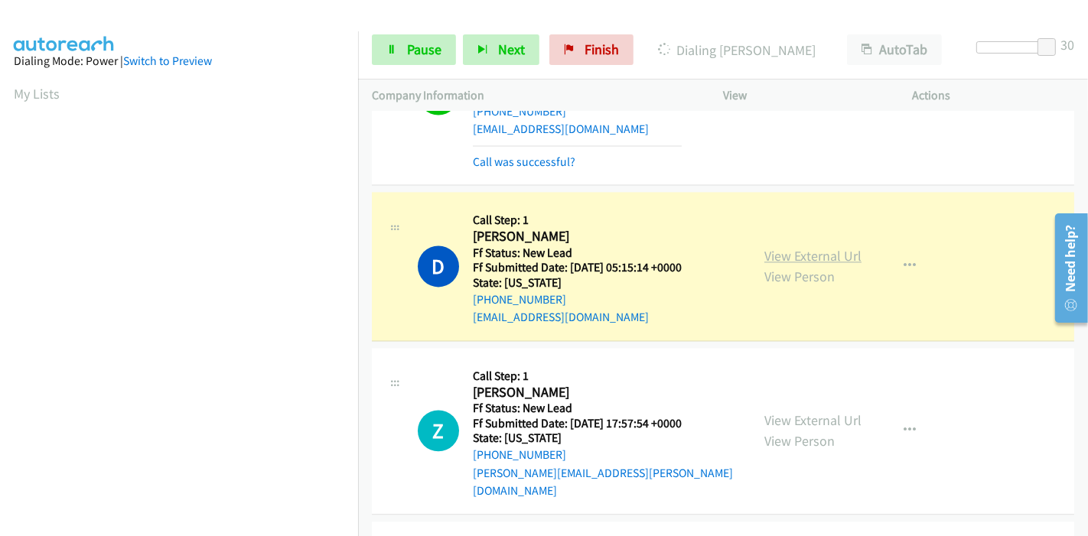
click at [796, 254] on link "View External Url" at bounding box center [812, 256] width 97 height 18
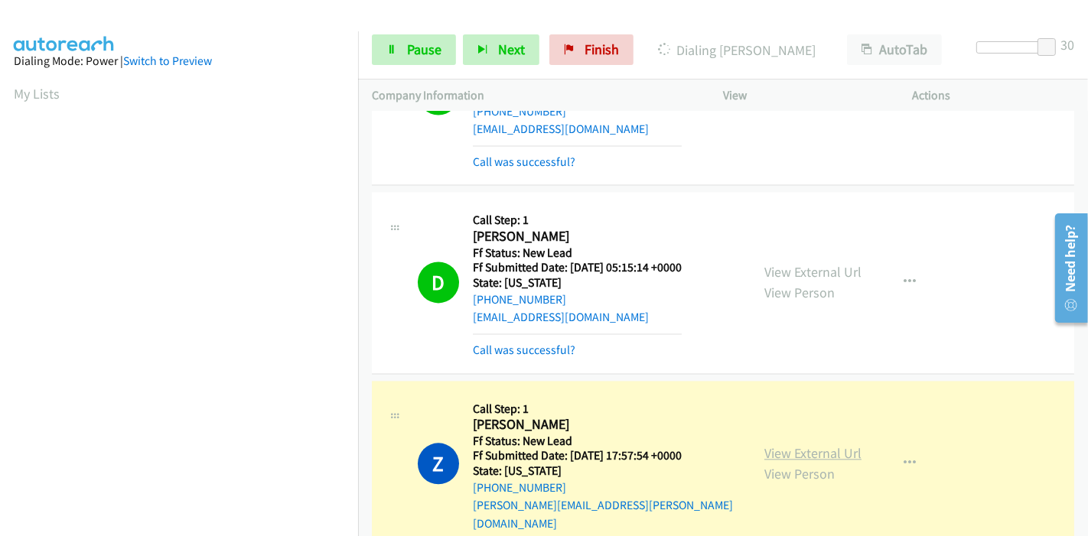
scroll to position [323, 0]
click at [774, 445] on link "View External Url" at bounding box center [812, 454] width 97 height 18
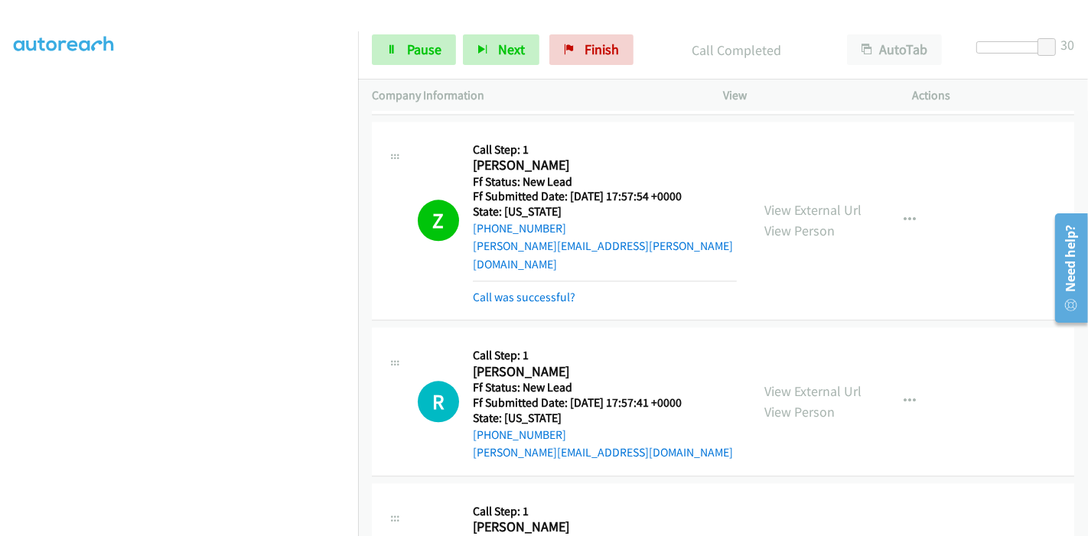
scroll to position [3087, 0]
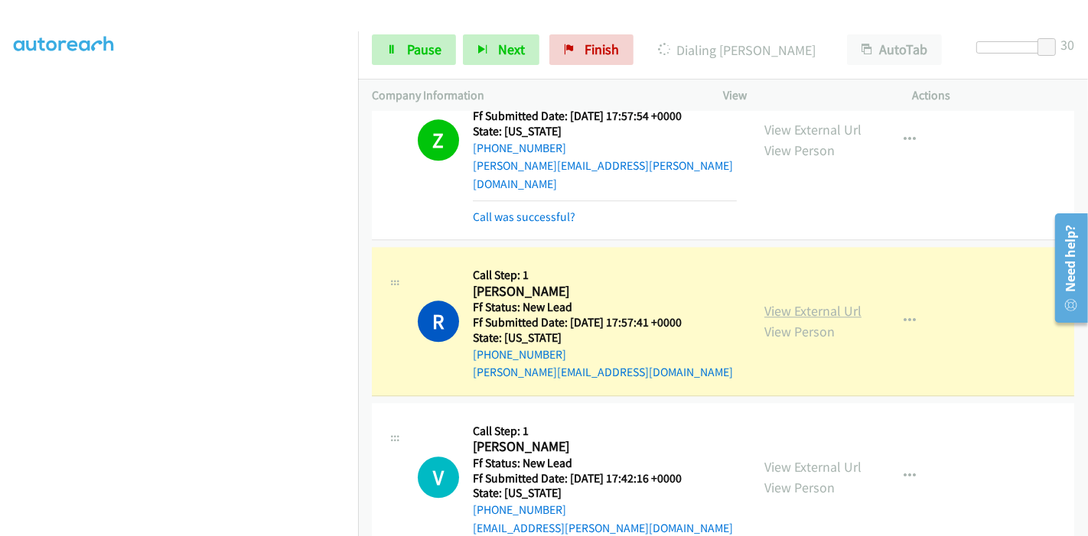
click at [846, 302] on link "View External Url" at bounding box center [812, 311] width 97 height 18
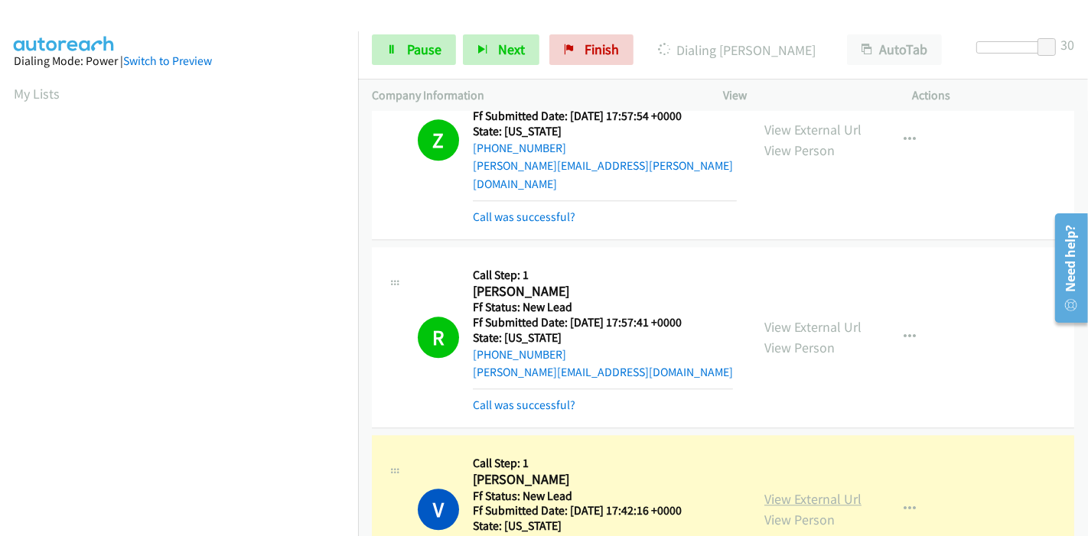
scroll to position [323, 0]
click at [783, 490] on link "View External Url" at bounding box center [812, 499] width 97 height 18
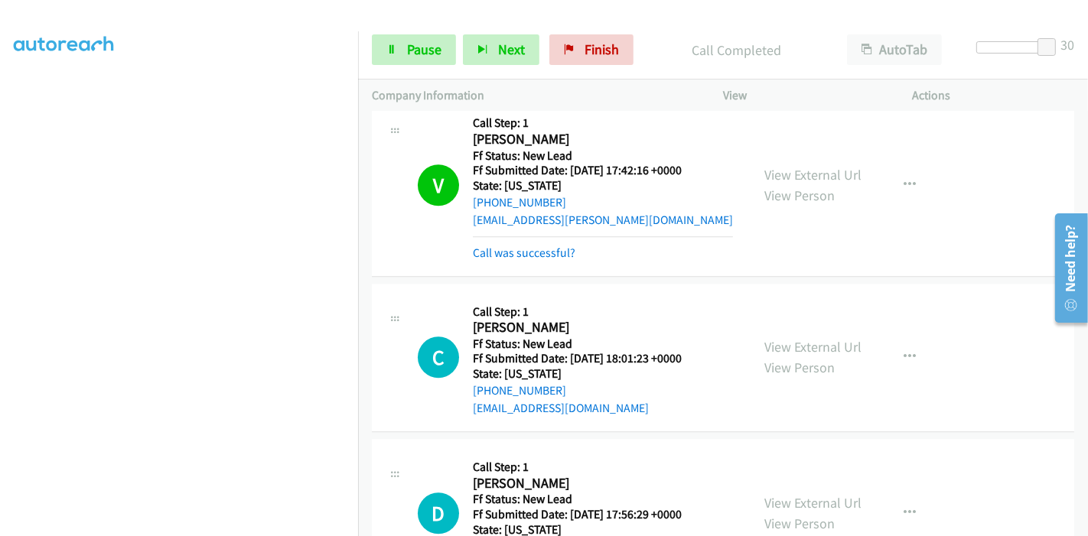
scroll to position [238, 0]
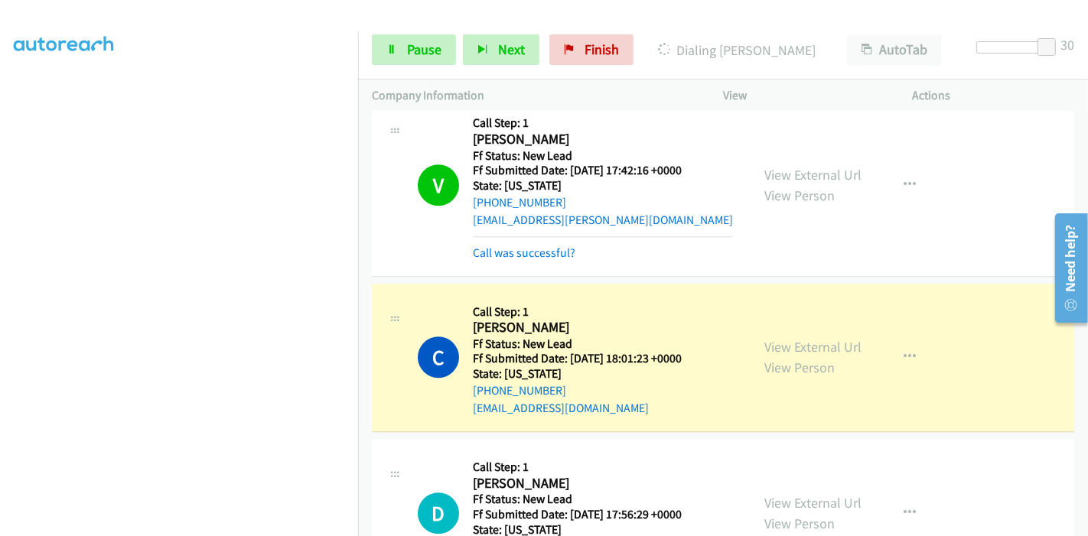
click at [822, 307] on div "View External Url View Person View External Url Email Schedule/Manage Callback …" at bounding box center [853, 358] width 204 height 121
click at [826, 338] on link "View External Url" at bounding box center [812, 347] width 97 height 18
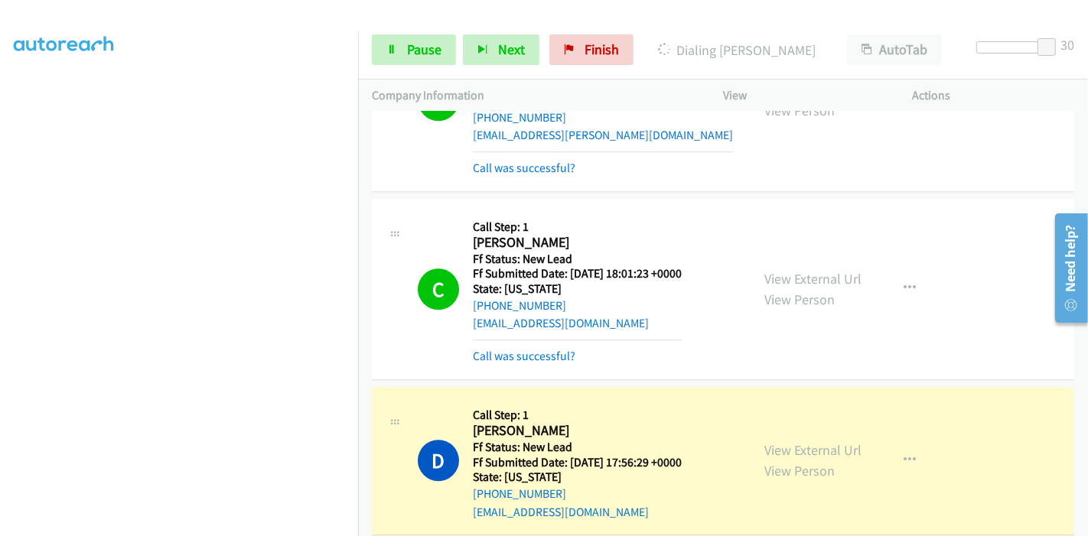
scroll to position [0, 0]
click at [764, 441] on link "View External Url" at bounding box center [812, 450] width 97 height 18
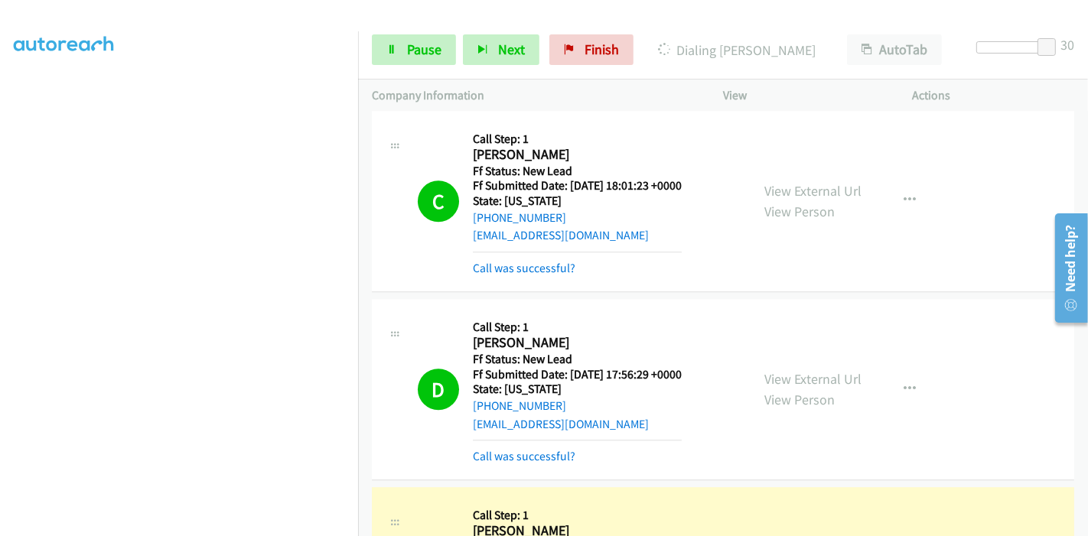
scroll to position [3683, 0]
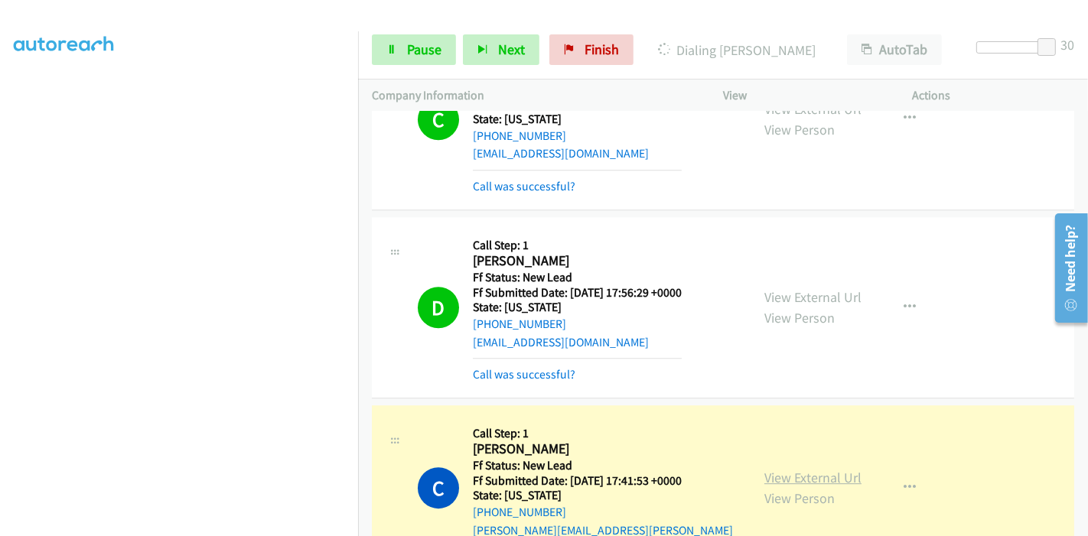
click at [764, 469] on link "View External Url" at bounding box center [812, 478] width 97 height 18
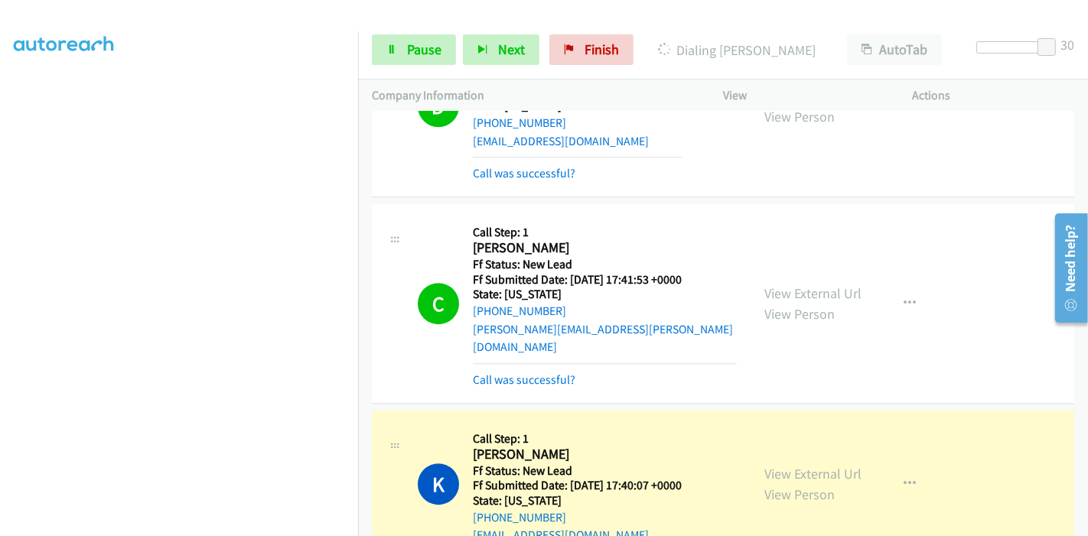
scroll to position [0, 0]
click at [770, 465] on link "View External Url" at bounding box center [812, 474] width 97 height 18
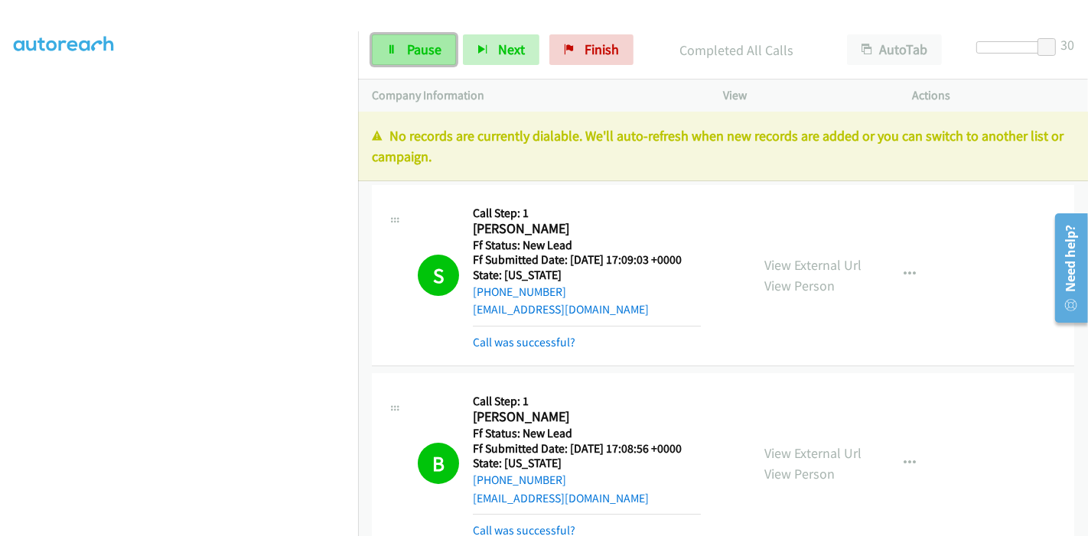
click at [419, 40] on link "Pause" at bounding box center [414, 49] width 84 height 31
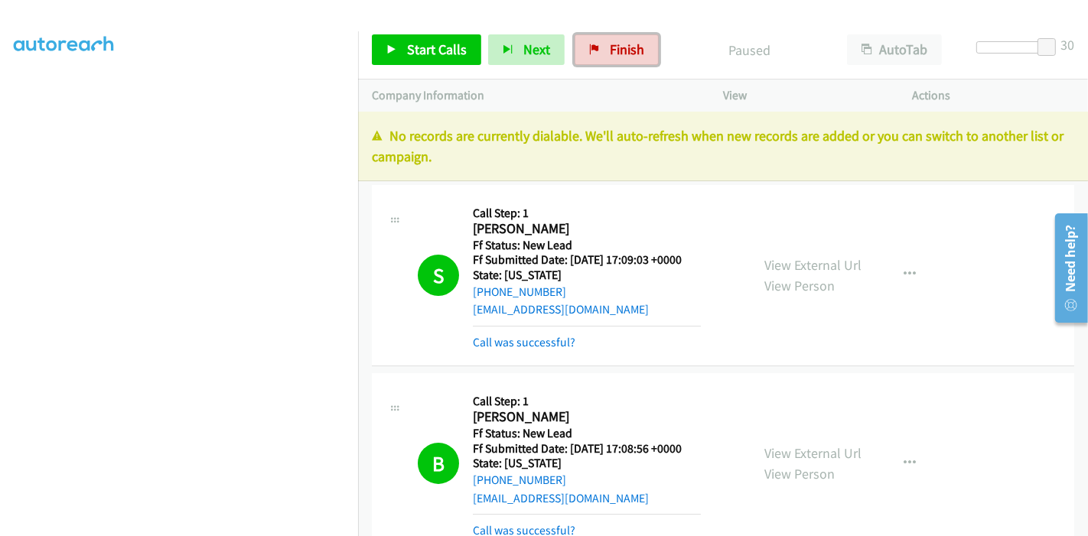
drag, startPoint x: 633, startPoint y: 59, endPoint x: 597, endPoint y: 70, distance: 37.7
click at [633, 58] on link "Finish" at bounding box center [617, 49] width 84 height 31
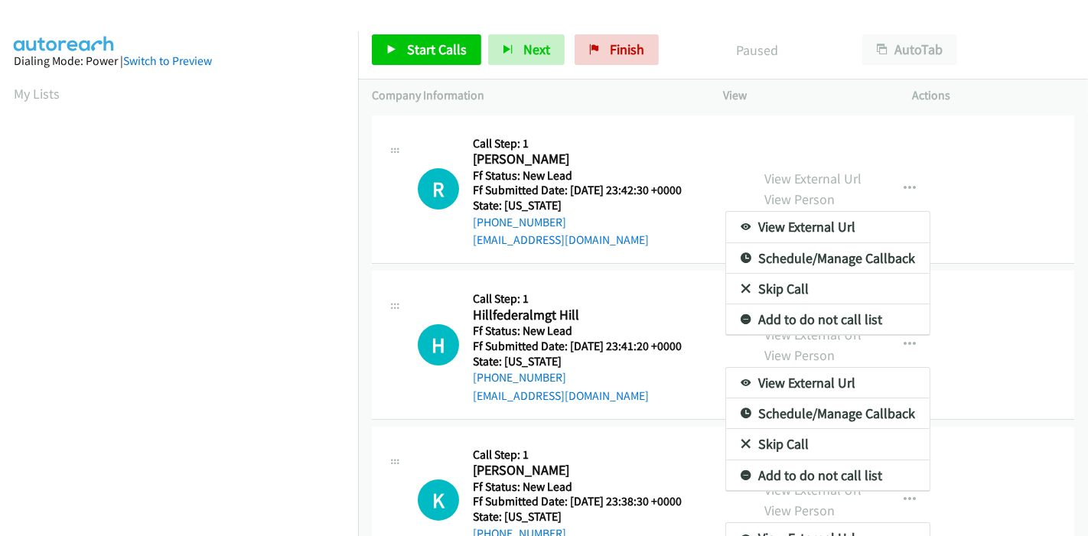
click at [801, 31] on div at bounding box center [544, 268] width 1088 height 536
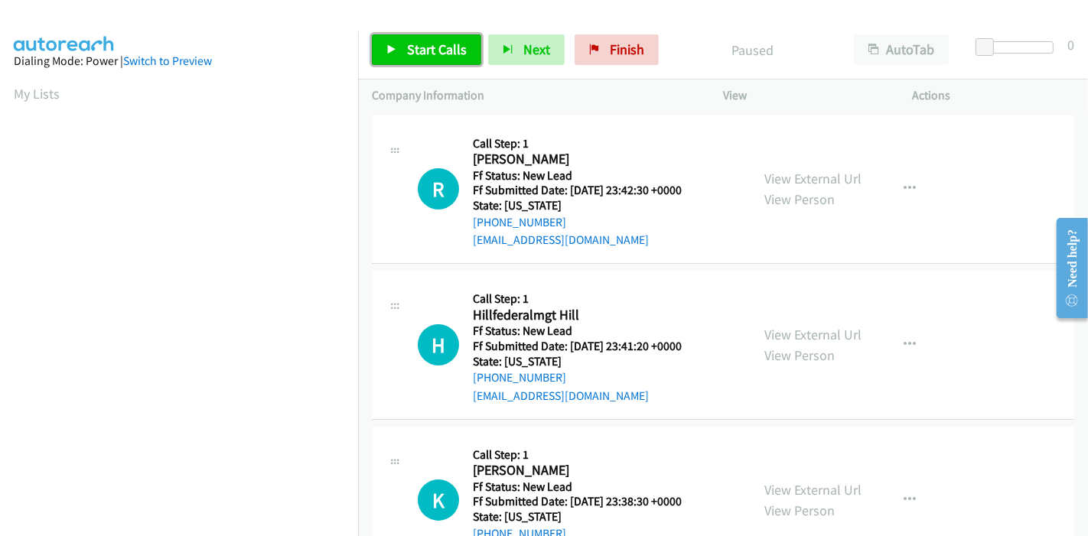
click at [439, 55] on span "Start Calls" at bounding box center [437, 50] width 60 height 18
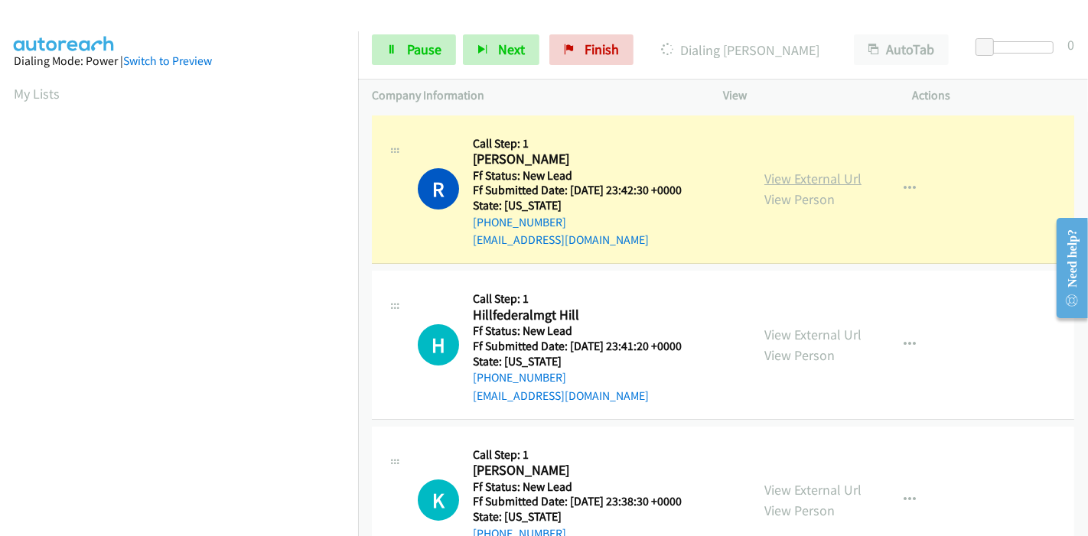
click at [827, 171] on link "View External Url" at bounding box center [812, 179] width 97 height 18
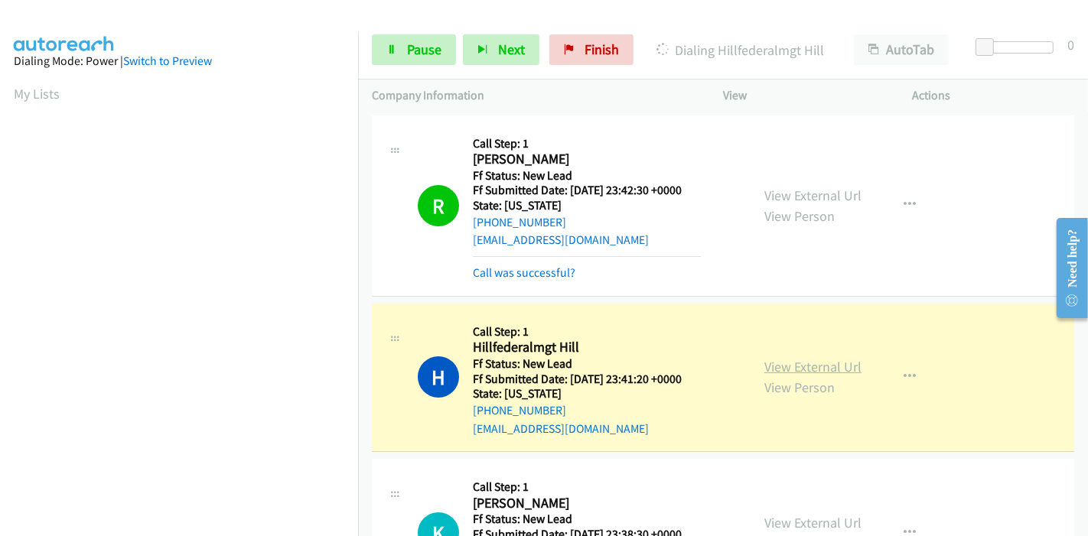
click at [764, 358] on link "View External Url" at bounding box center [812, 367] width 97 height 18
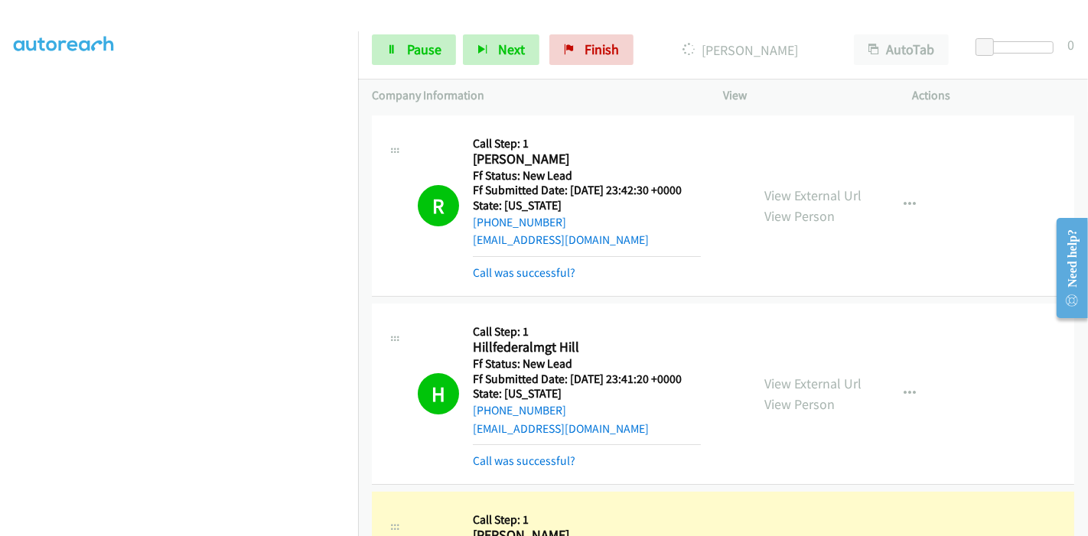
scroll to position [255, 0]
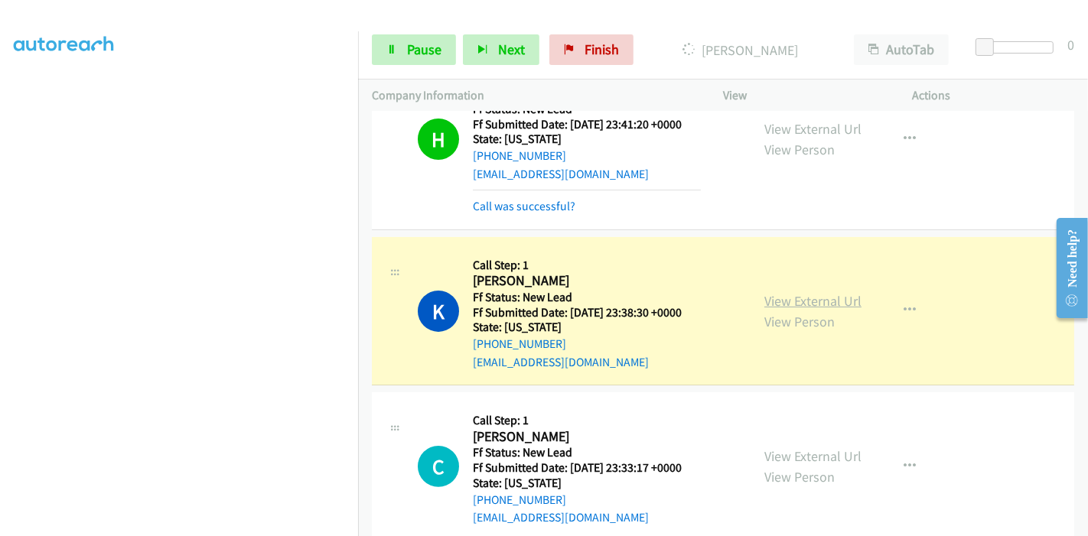
click at [768, 298] on link "View External Url" at bounding box center [812, 301] width 97 height 18
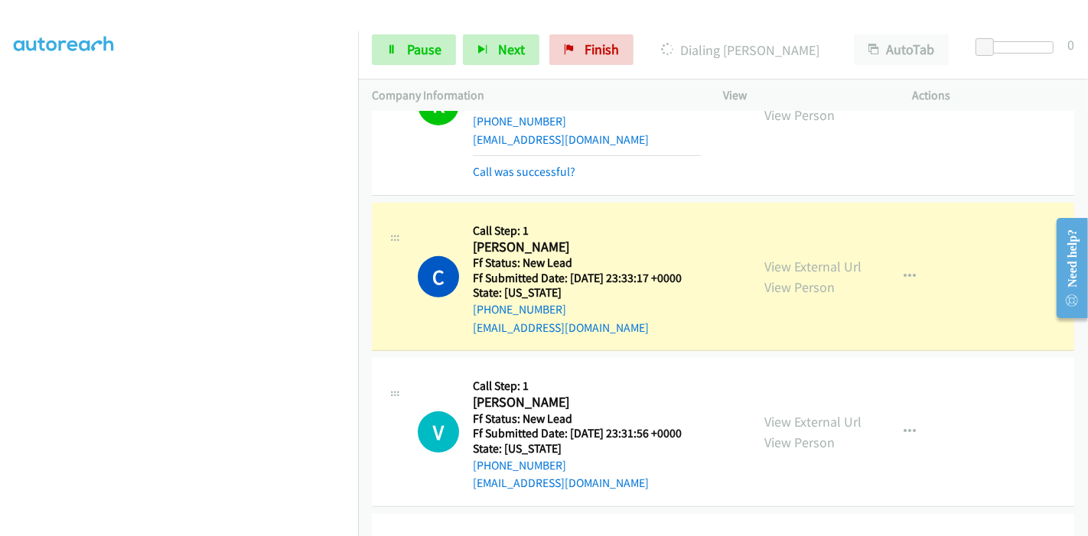
scroll to position [510, 0]
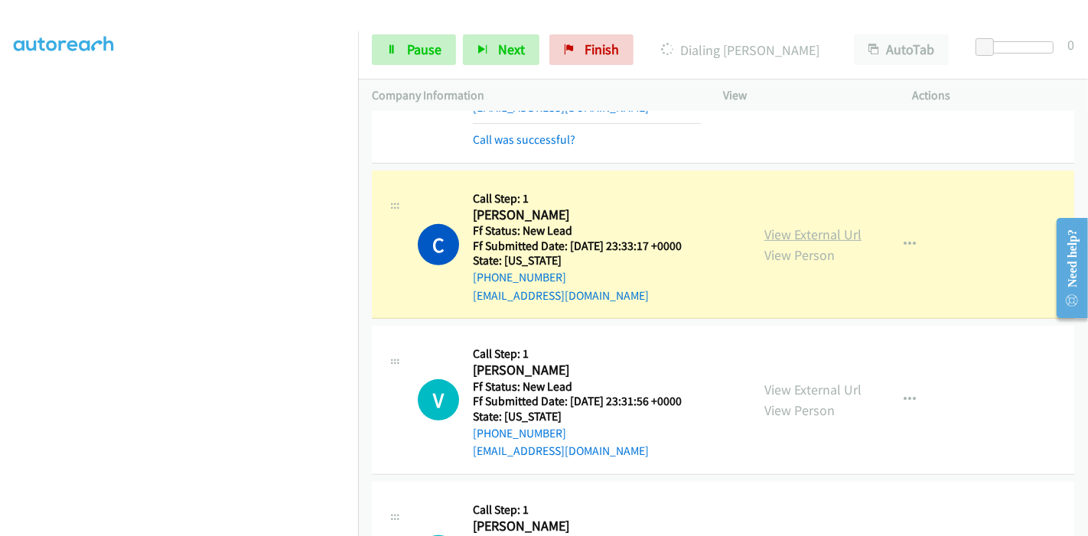
click at [798, 232] on link "View External Url" at bounding box center [812, 235] width 97 height 18
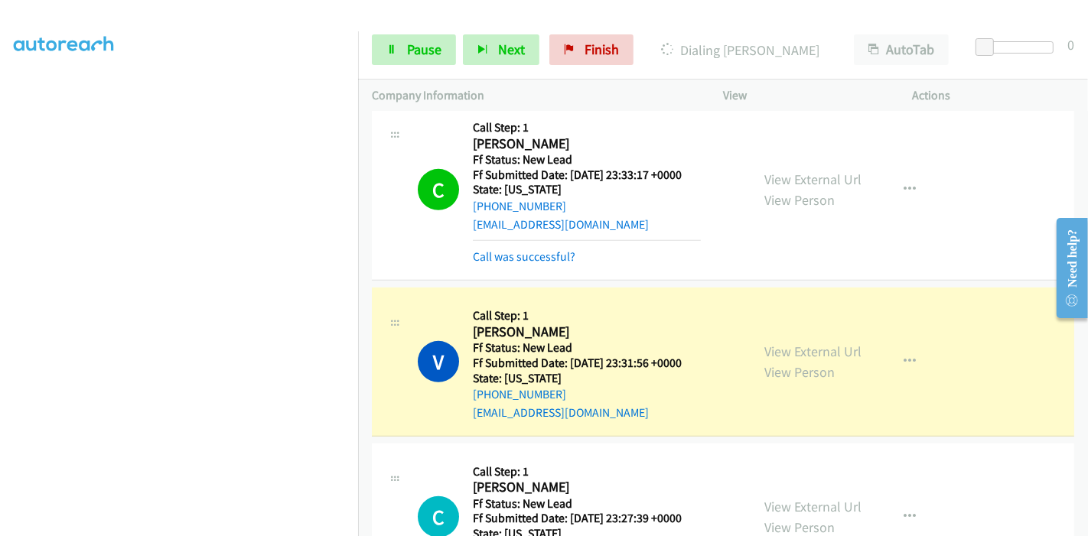
scroll to position [679, 0]
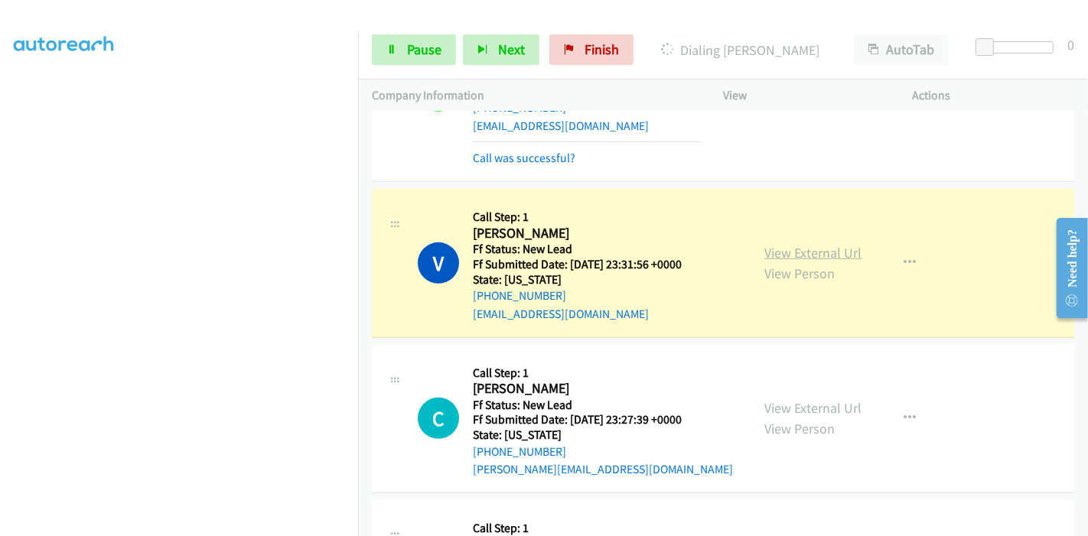
click at [835, 254] on link "View External Url" at bounding box center [812, 253] width 97 height 18
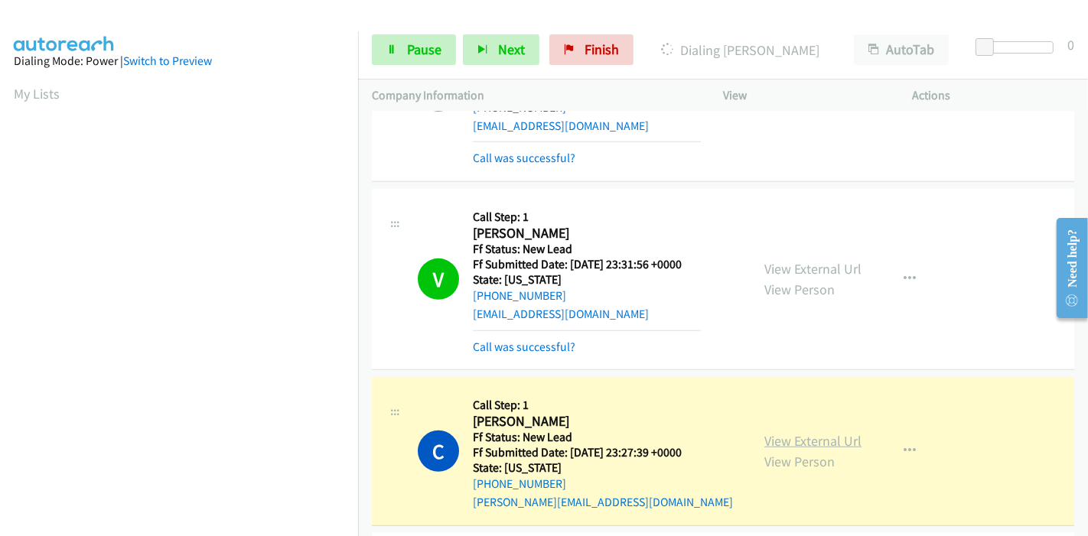
click at [793, 438] on link "View External Url" at bounding box center [812, 441] width 97 height 18
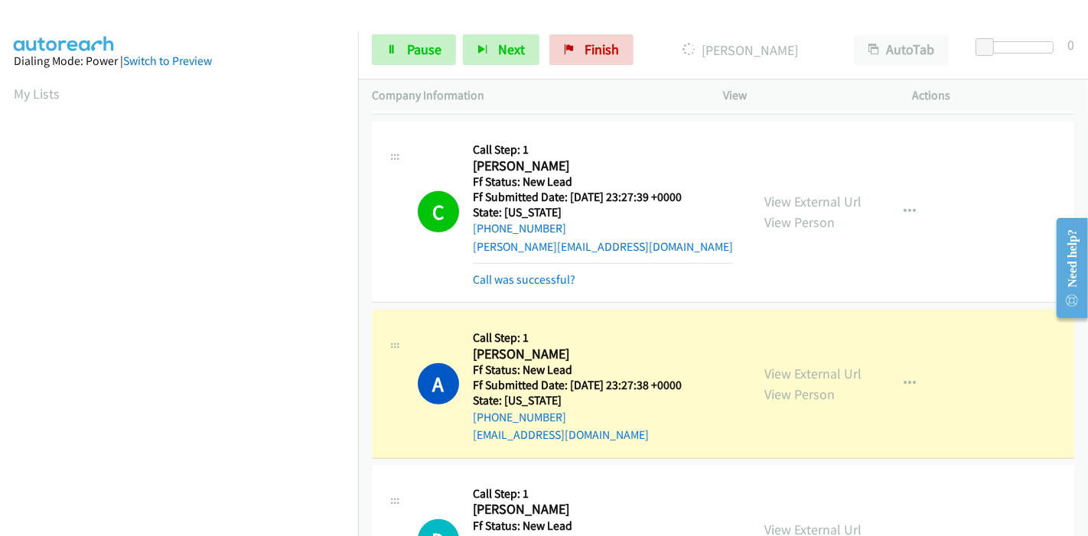
scroll to position [323, 0]
click at [764, 372] on link "View External Url" at bounding box center [812, 374] width 97 height 18
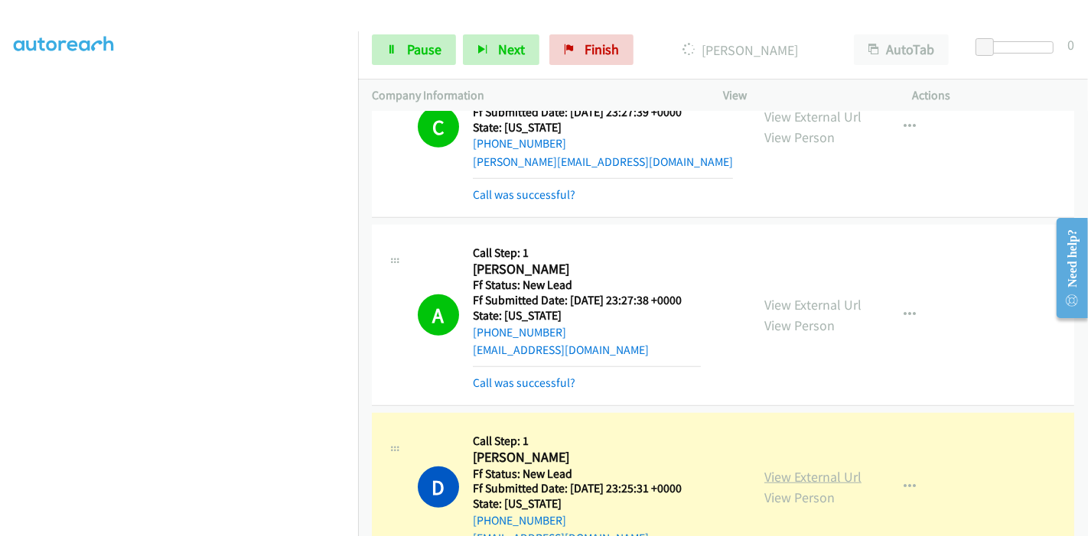
click at [768, 471] on link "View External Url" at bounding box center [812, 477] width 97 height 18
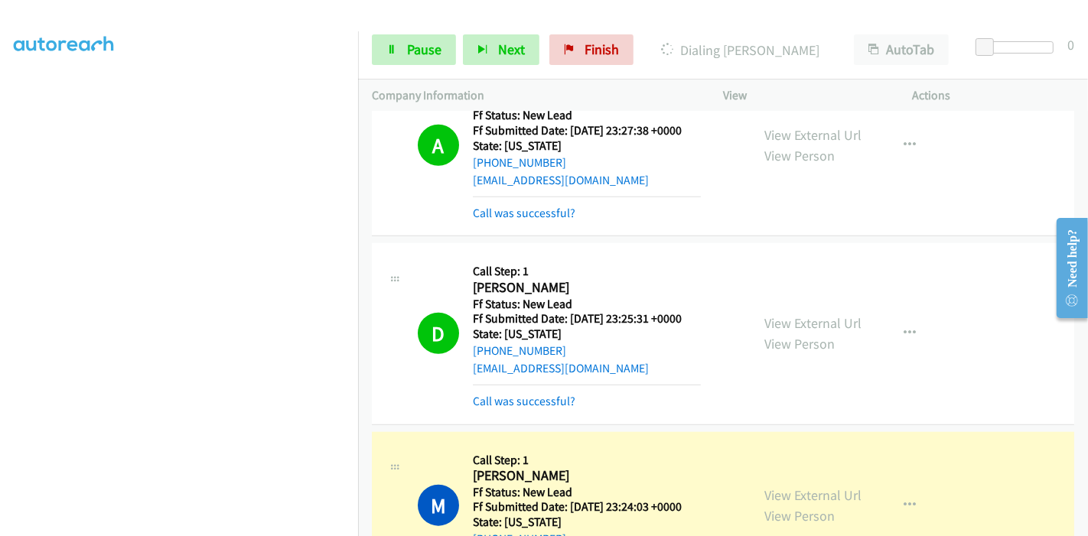
scroll to position [1360, 0]
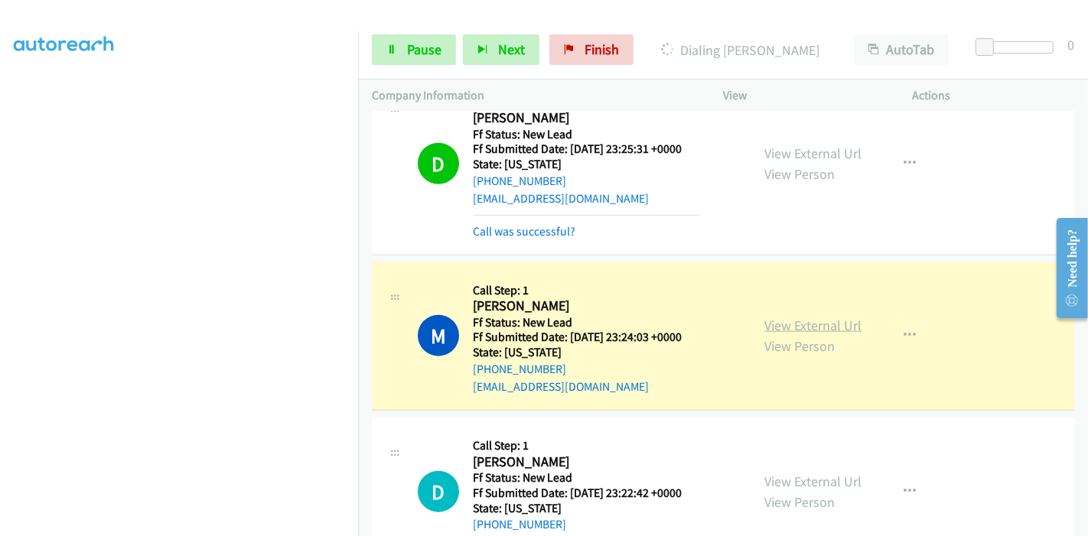
click at [852, 321] on link "View External Url" at bounding box center [812, 326] width 97 height 18
drag, startPoint x: 388, startPoint y: 45, endPoint x: 370, endPoint y: 26, distance: 26.5
click at [388, 45] on icon at bounding box center [391, 50] width 11 height 11
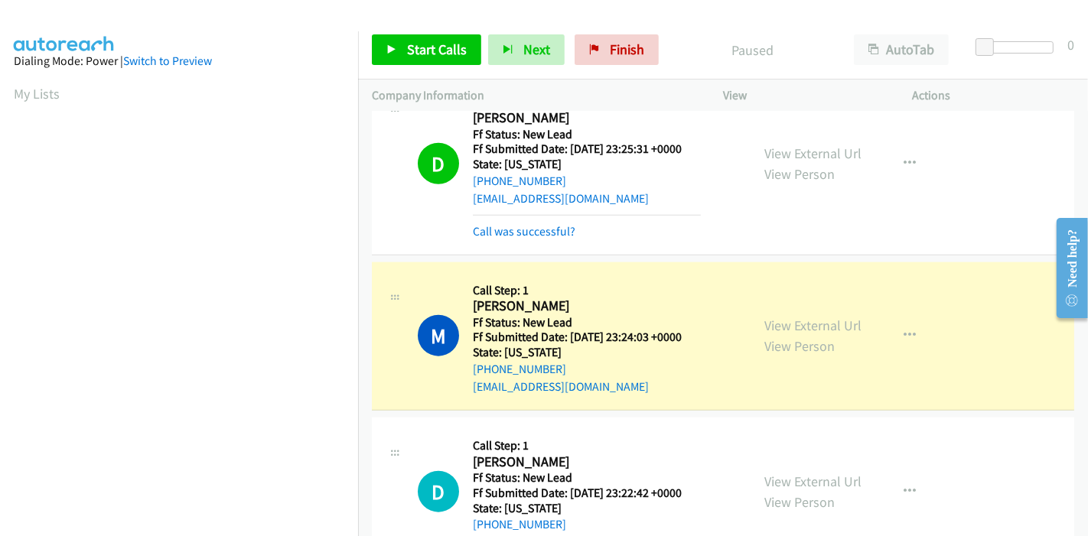
scroll to position [323, 0]
